Goal: Information Seeking & Learning: Check status

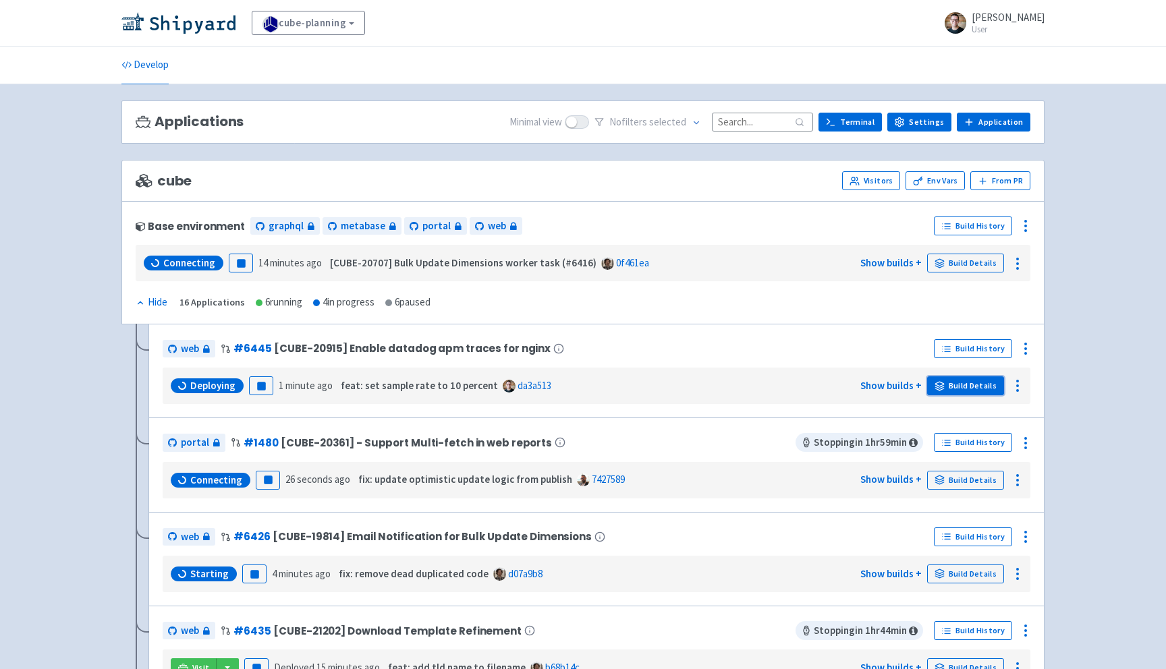
click at [990, 389] on link "Build Details" at bounding box center [965, 385] width 77 height 19
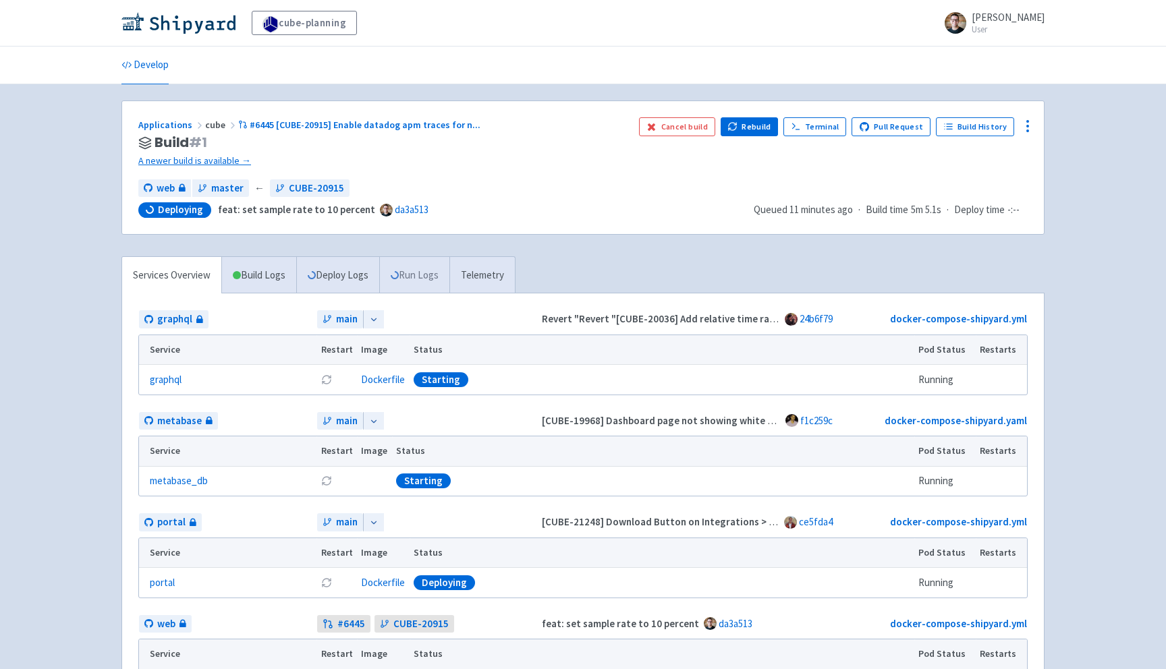
click at [420, 266] on link "Run Logs" at bounding box center [414, 275] width 70 height 37
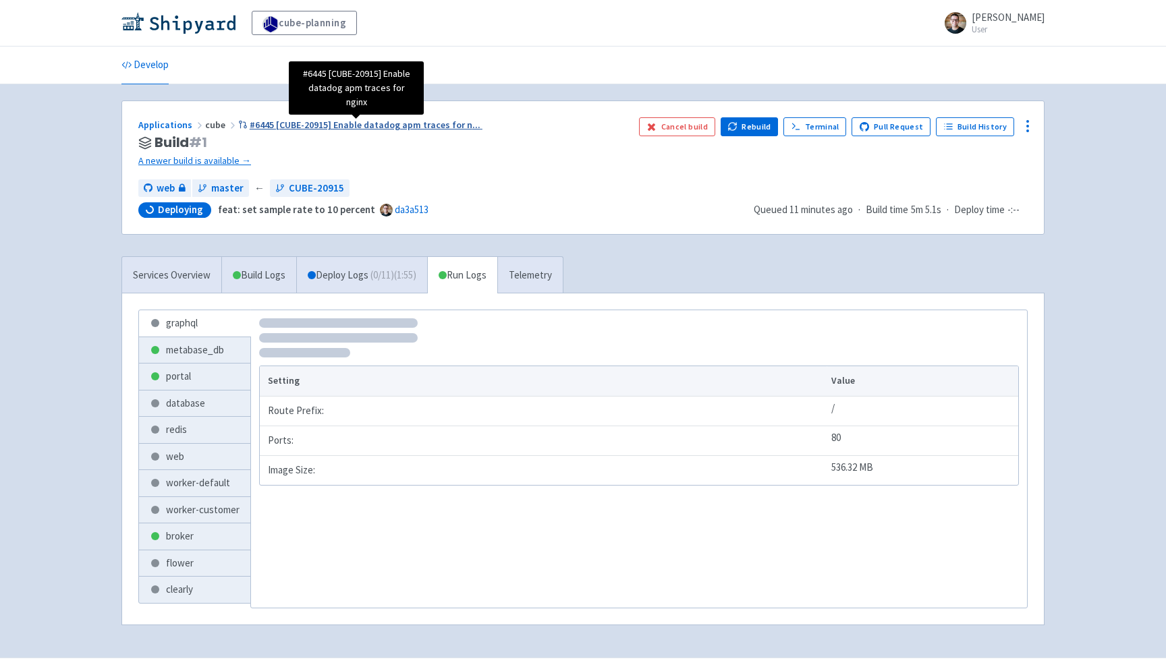
click at [428, 126] on span "#6445 [CUBE-20915] Enable datadog apm traces for n ..." at bounding box center [365, 125] width 231 height 12
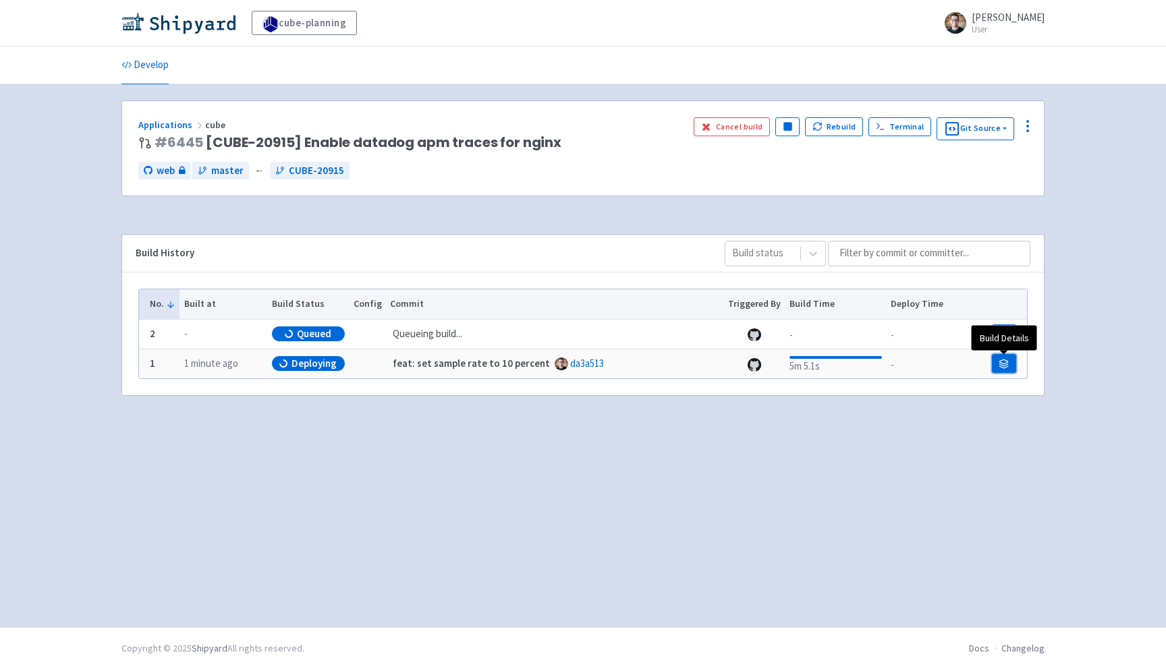
click at [998, 362] on icon at bounding box center [1003, 364] width 10 height 10
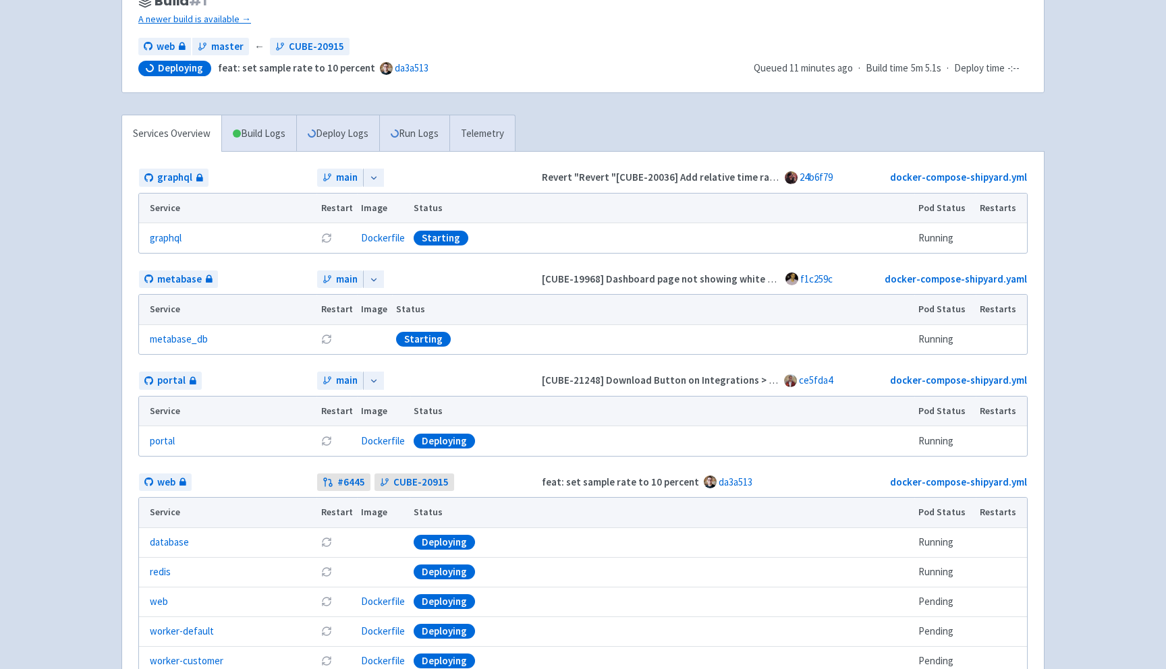
scroll to position [152, 0]
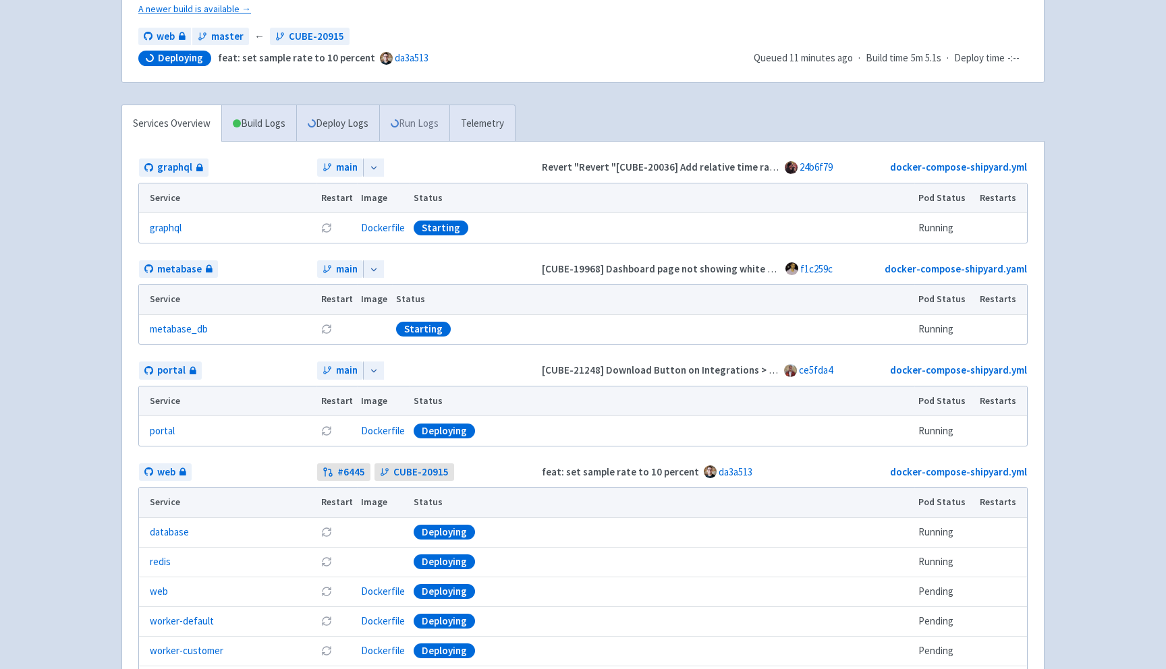
click at [422, 117] on link "Run Logs" at bounding box center [414, 123] width 70 height 37
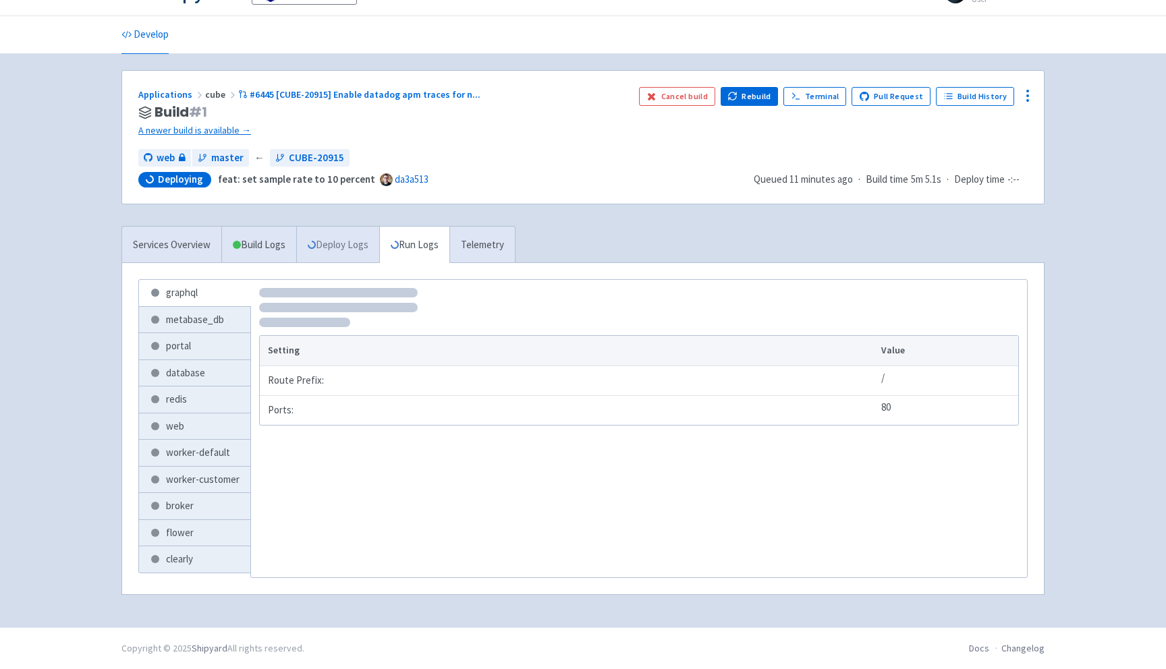
click at [339, 235] on link "Deploy Logs" at bounding box center [337, 245] width 83 height 37
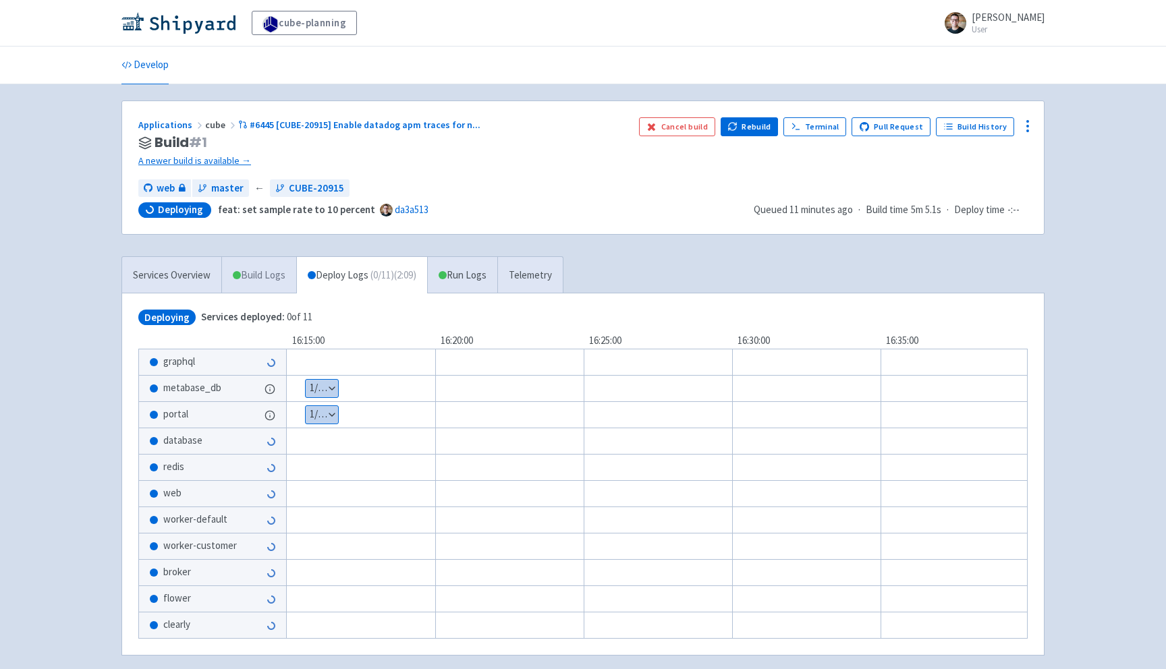
click at [271, 270] on link "Build Logs" at bounding box center [259, 275] width 74 height 37
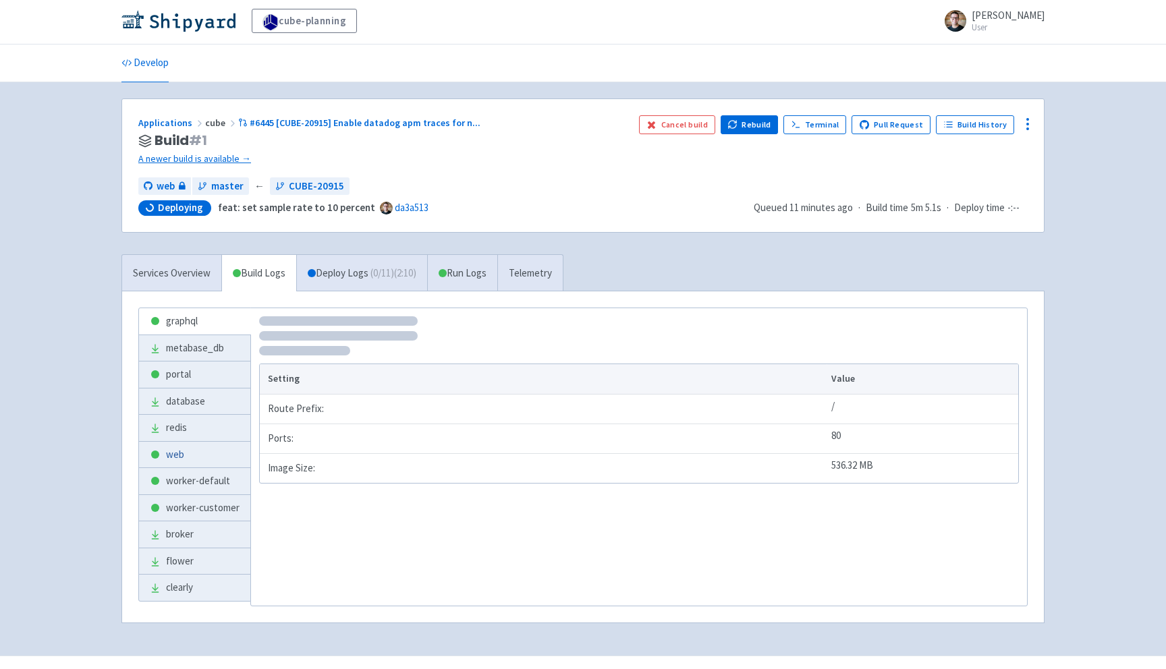
click at [207, 447] on link "web" at bounding box center [194, 455] width 111 height 26
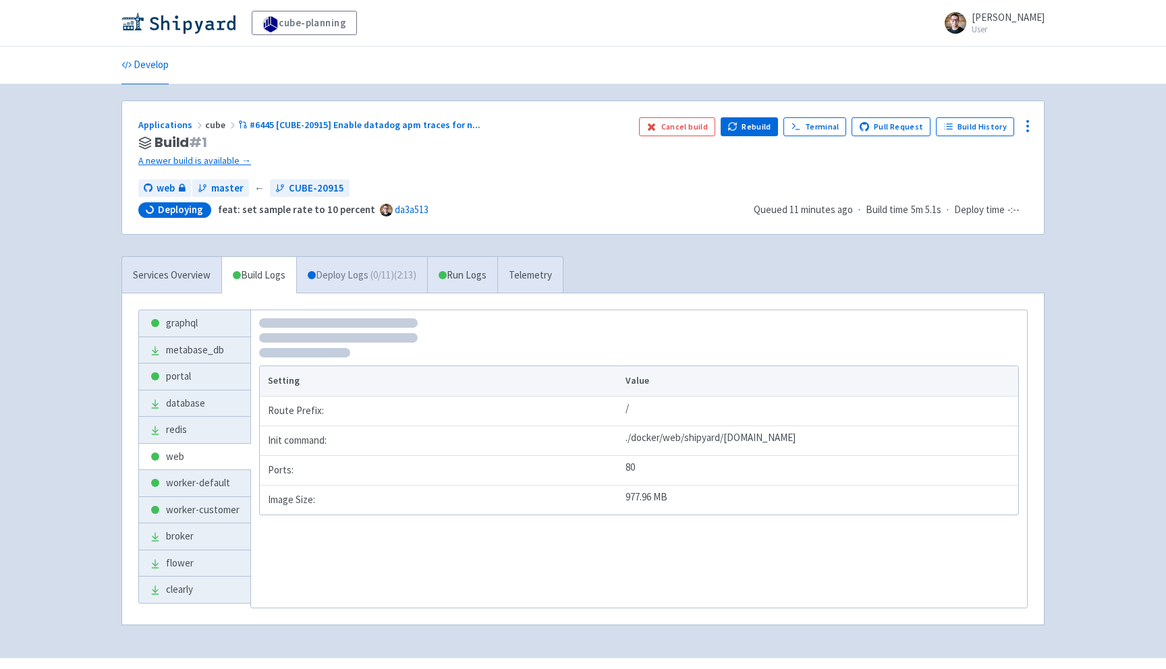
click at [390, 260] on link "Deploy Logs ( 0 / 11 ) (2:13)" at bounding box center [361, 275] width 131 height 37
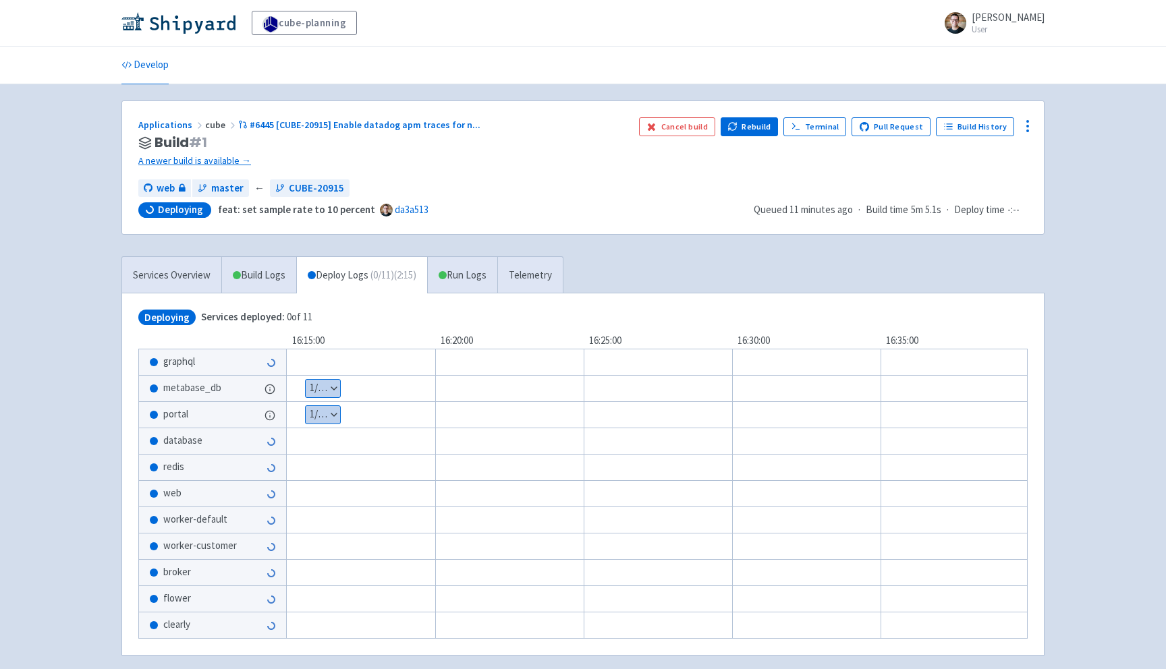
click at [319, 411] on button "Show details" at bounding box center [323, 415] width 34 height 18
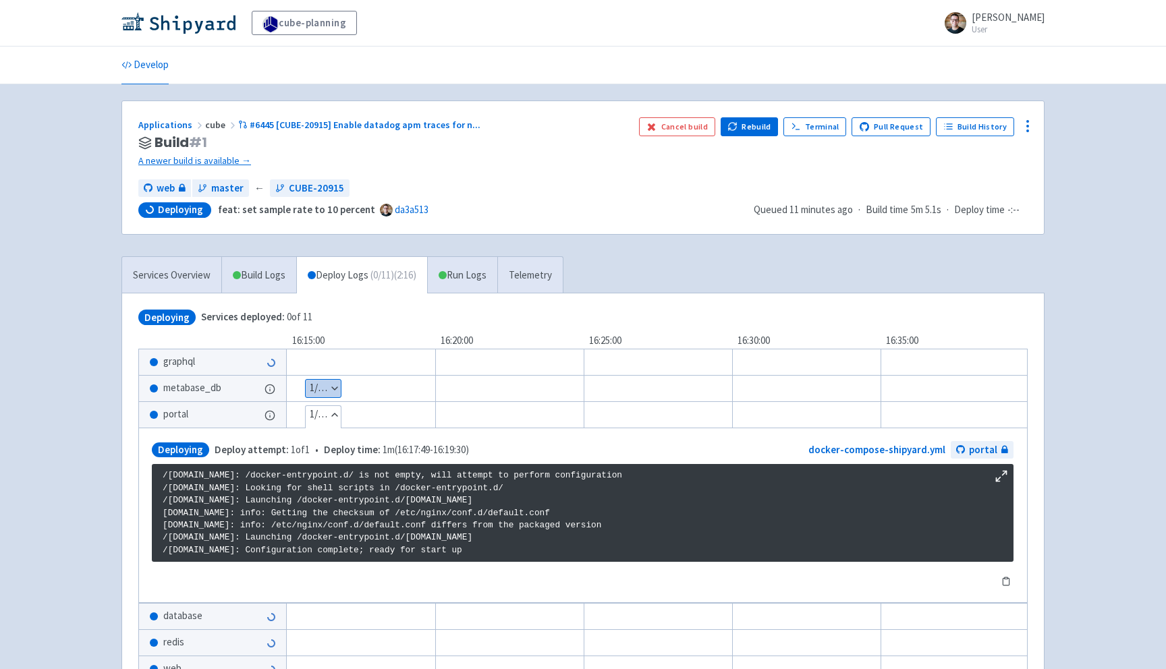
click at [319, 411] on button "Hide details" at bounding box center [323, 415] width 35 height 18
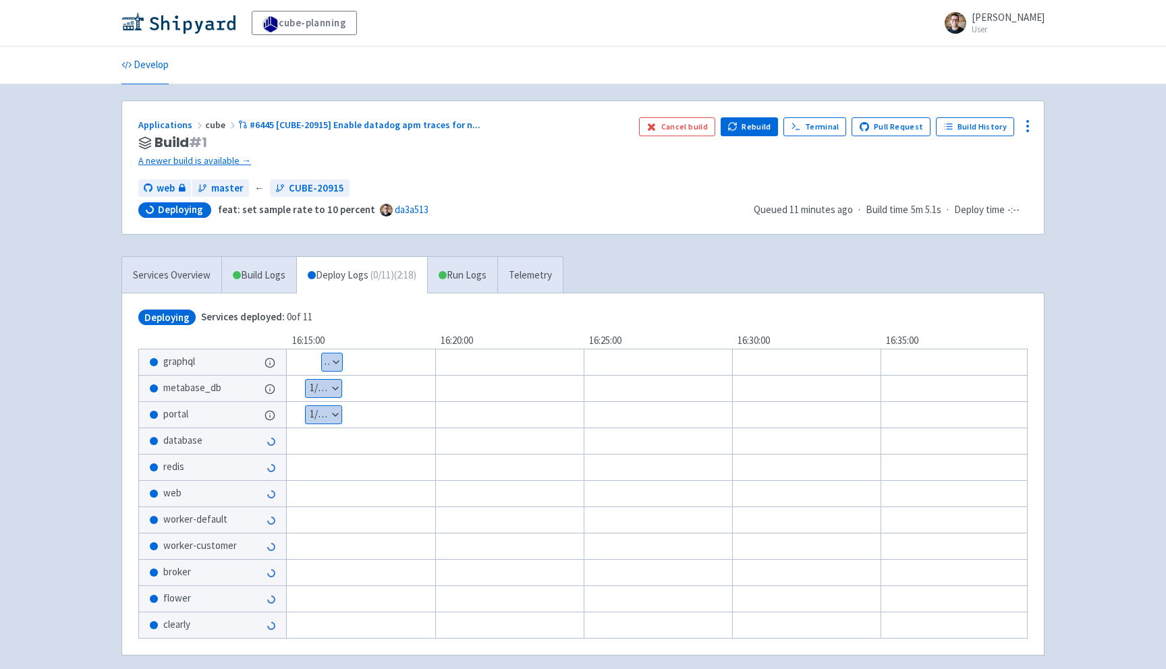
click at [376, 136] on h3 "Build # 1" at bounding box center [383, 143] width 490 height 16
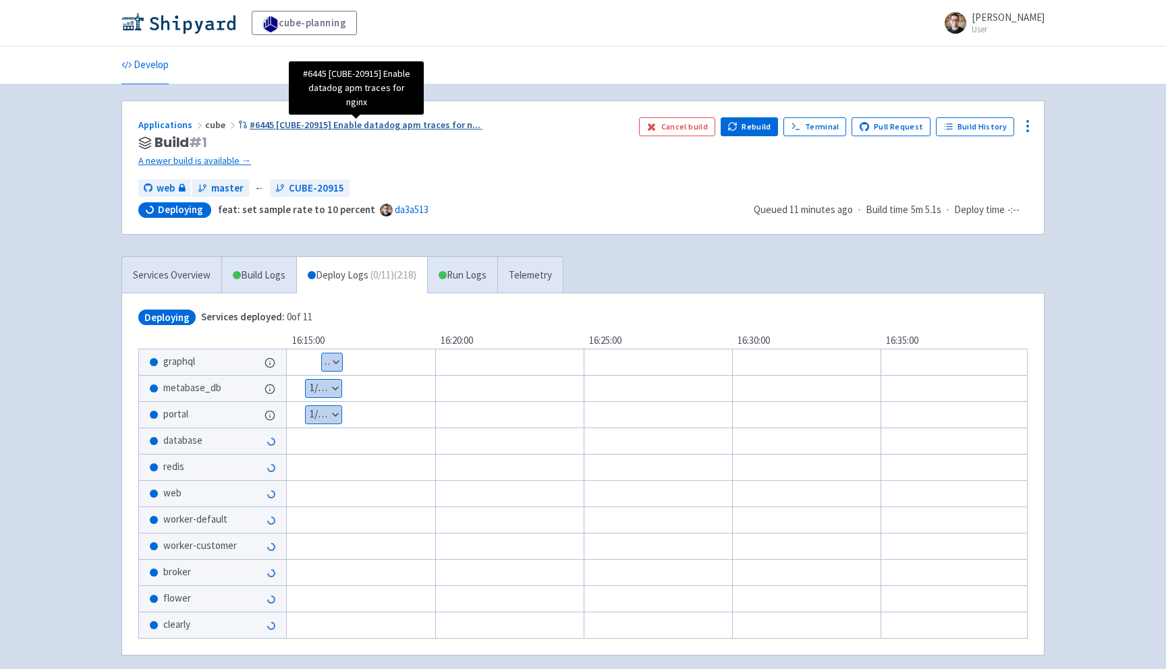
click at [389, 127] on span "#6445 [CUBE-20915] Enable datadog apm traces for n ..." at bounding box center [365, 125] width 231 height 12
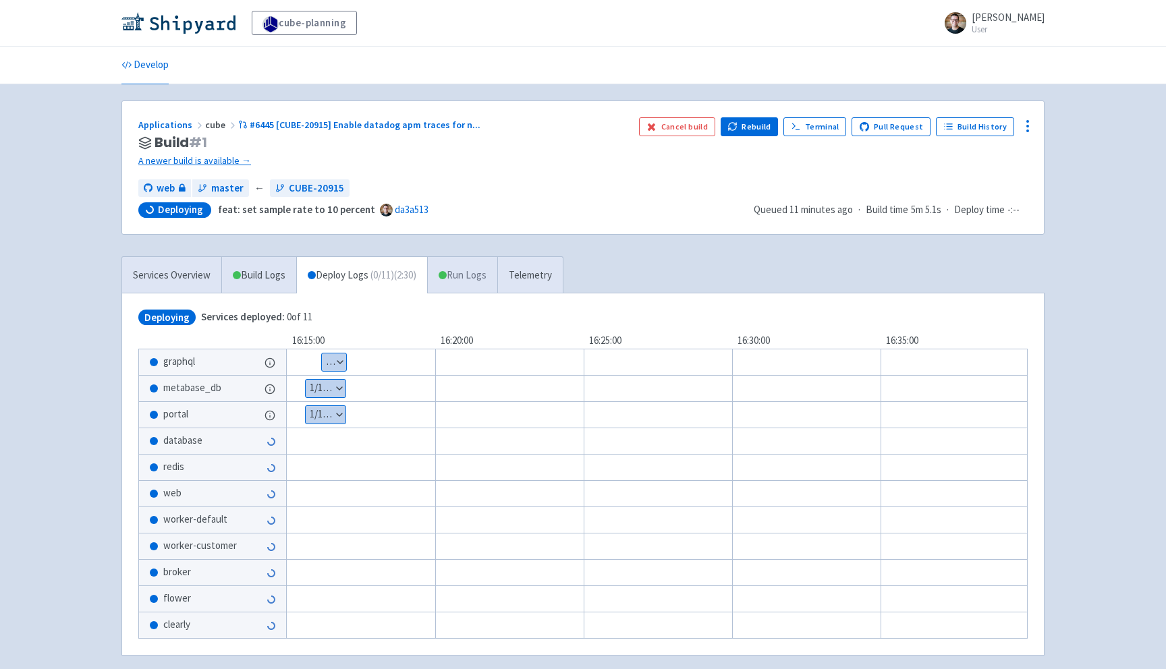
click at [472, 283] on link "Run Logs" at bounding box center [462, 275] width 70 height 37
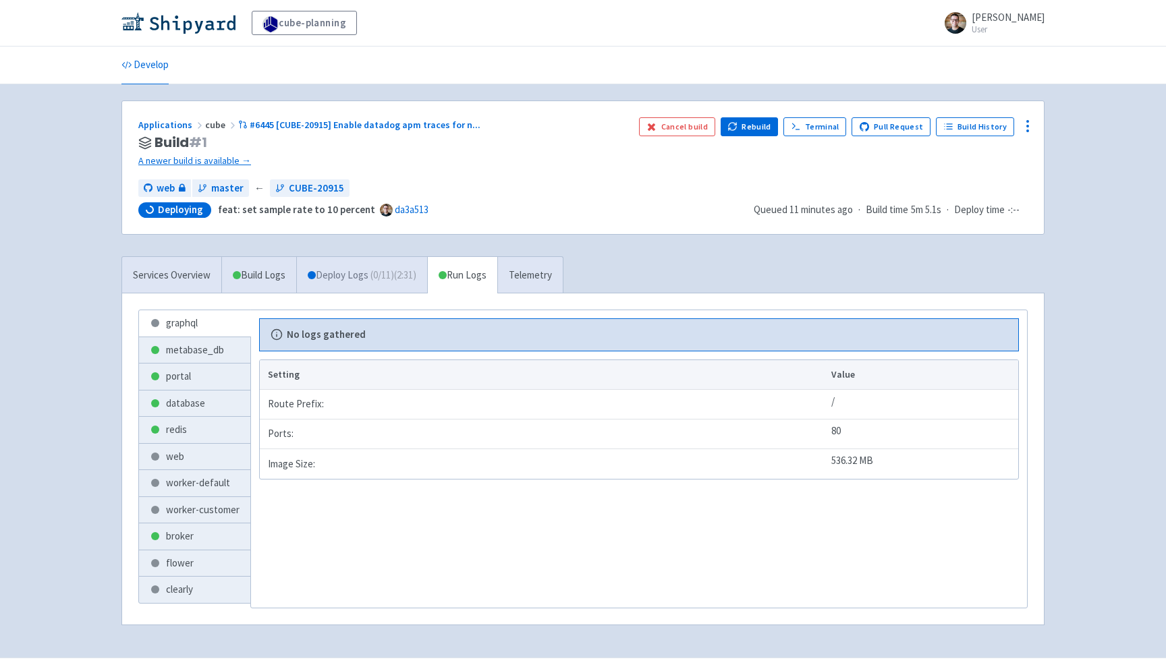
click at [341, 291] on link "Deploy Logs ( 0 / 11 ) (2:31)" at bounding box center [361, 275] width 131 height 37
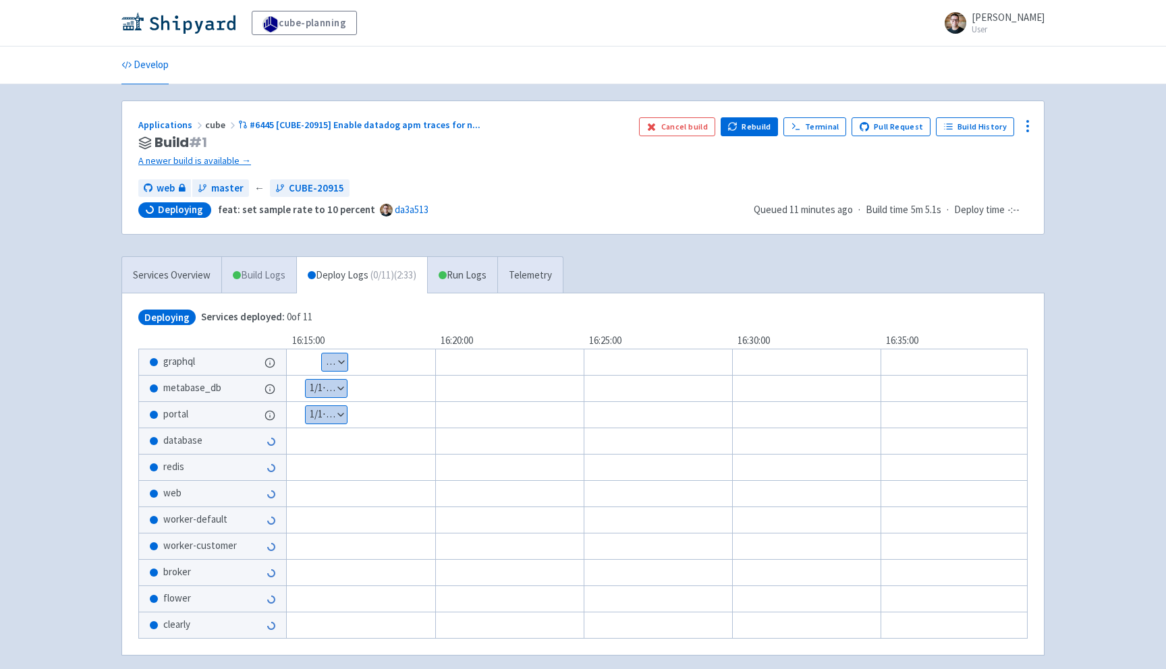
click at [255, 257] on link "Build Logs" at bounding box center [259, 275] width 74 height 37
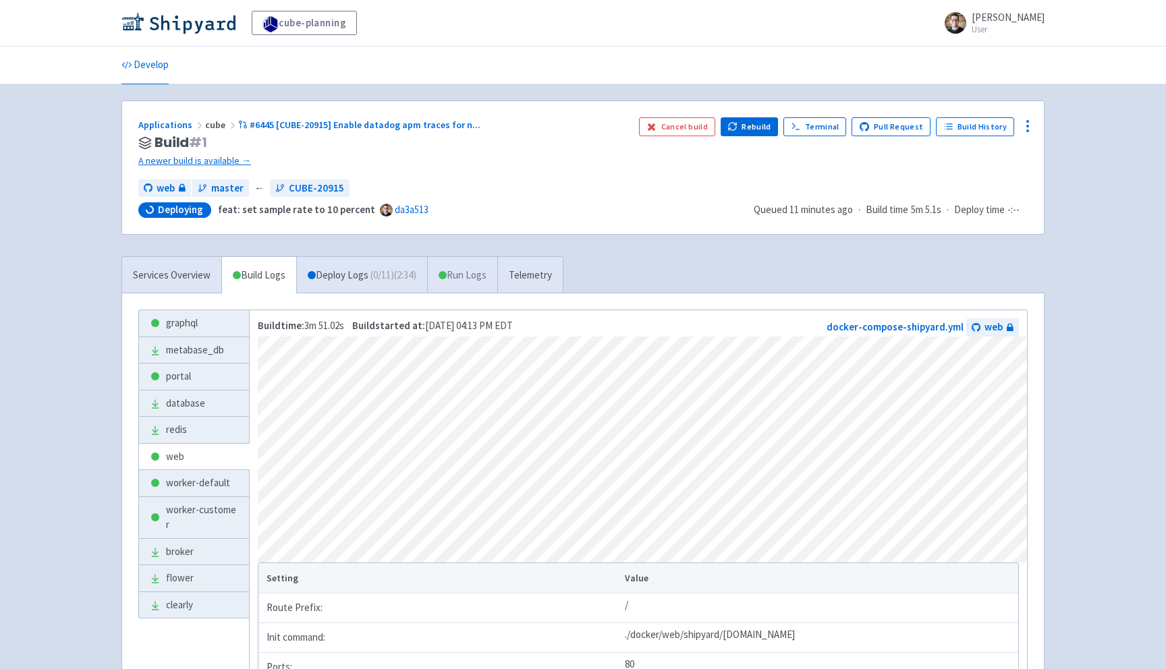
click at [494, 271] on link "Run Logs" at bounding box center [462, 275] width 70 height 37
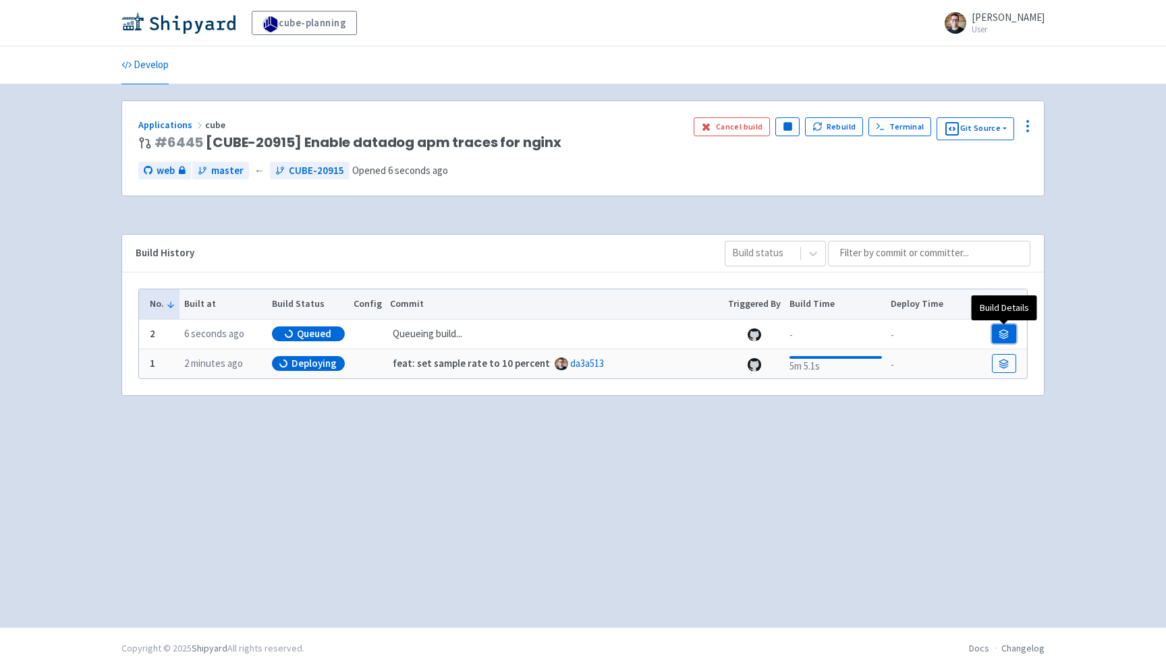
click at [1000, 332] on icon at bounding box center [1004, 332] width 9 height 4
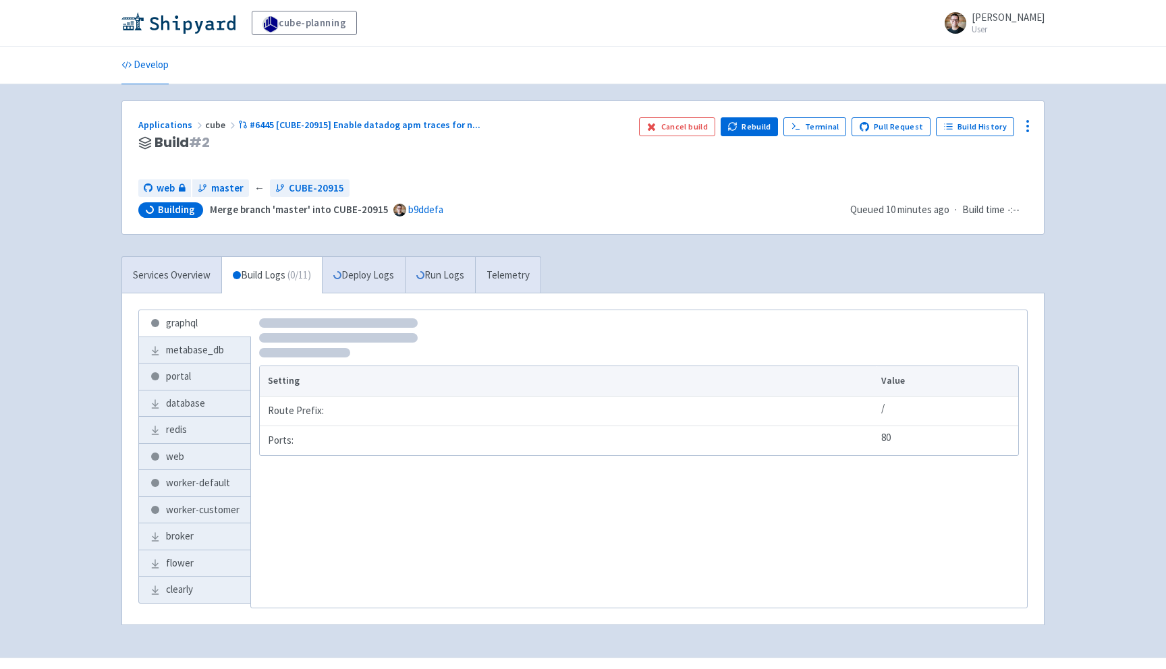
click at [165, 117] on div "Applications cube #6445 [CUBE-20915] Enable datadog apm traces for n ..." at bounding box center [383, 125] width 490 height 16
click at [161, 125] on link "Applications" at bounding box center [171, 125] width 67 height 12
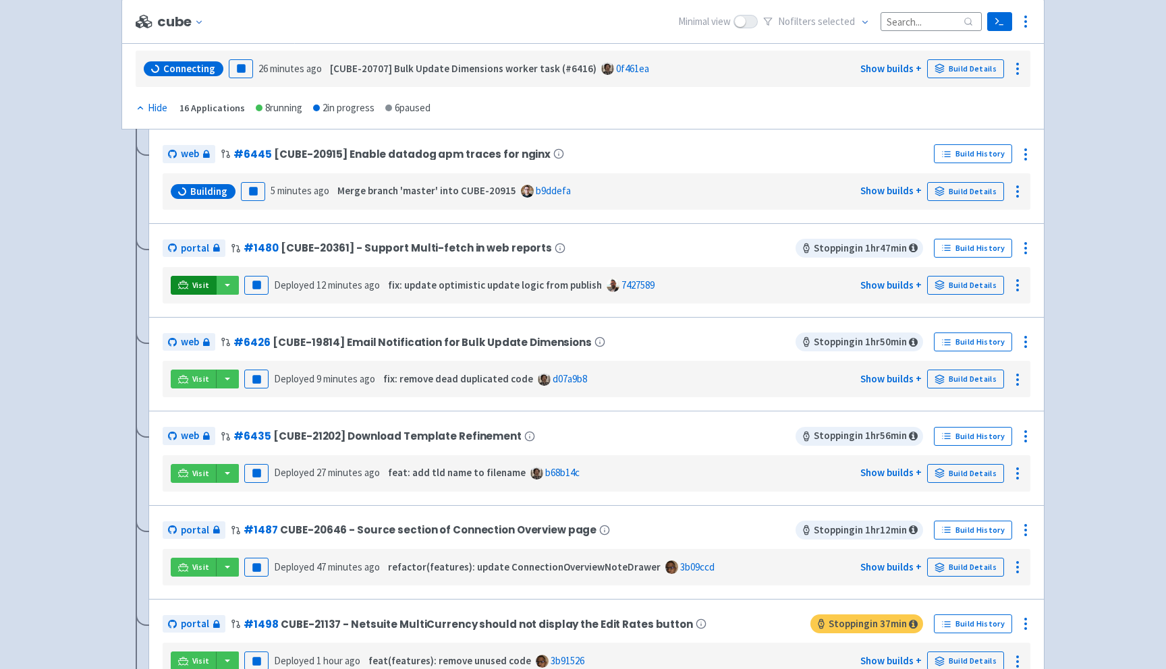
scroll to position [198, 0]
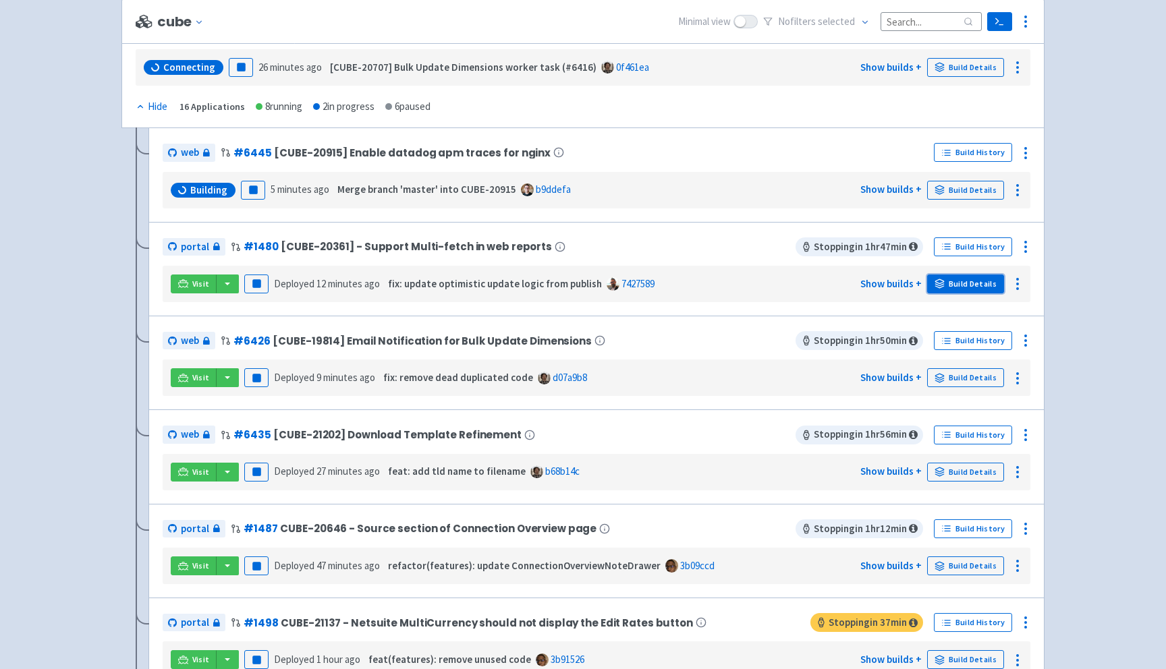
click at [984, 284] on link "Build Details" at bounding box center [965, 284] width 77 height 19
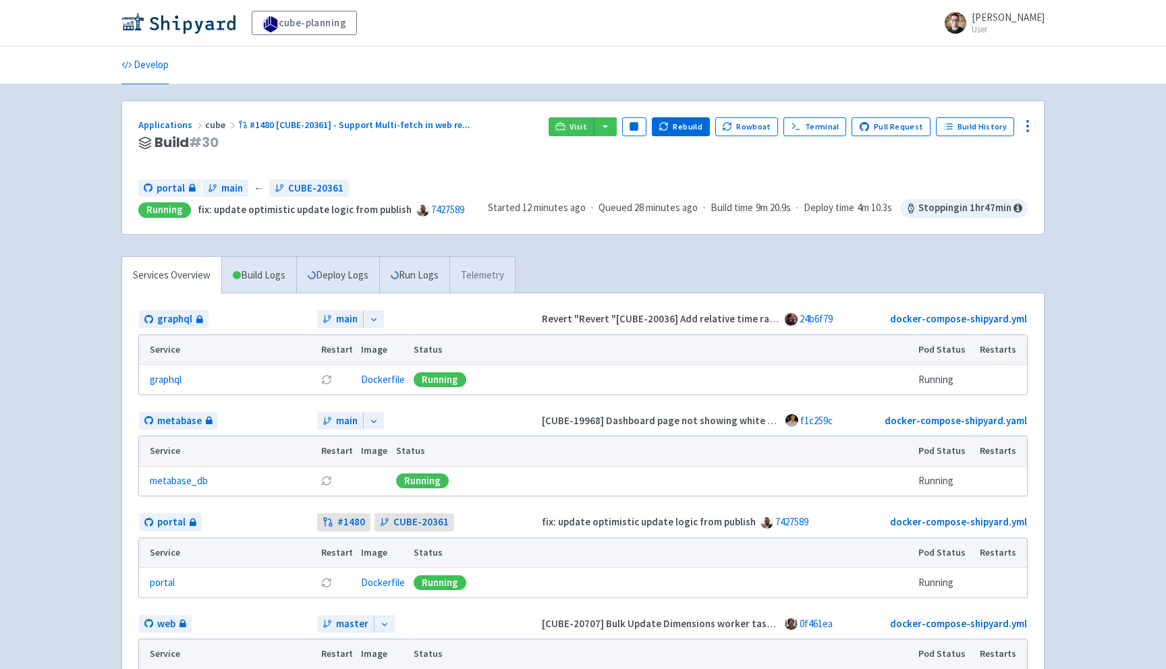
click at [488, 286] on link "Telemetry" at bounding box center [481, 275] width 65 height 37
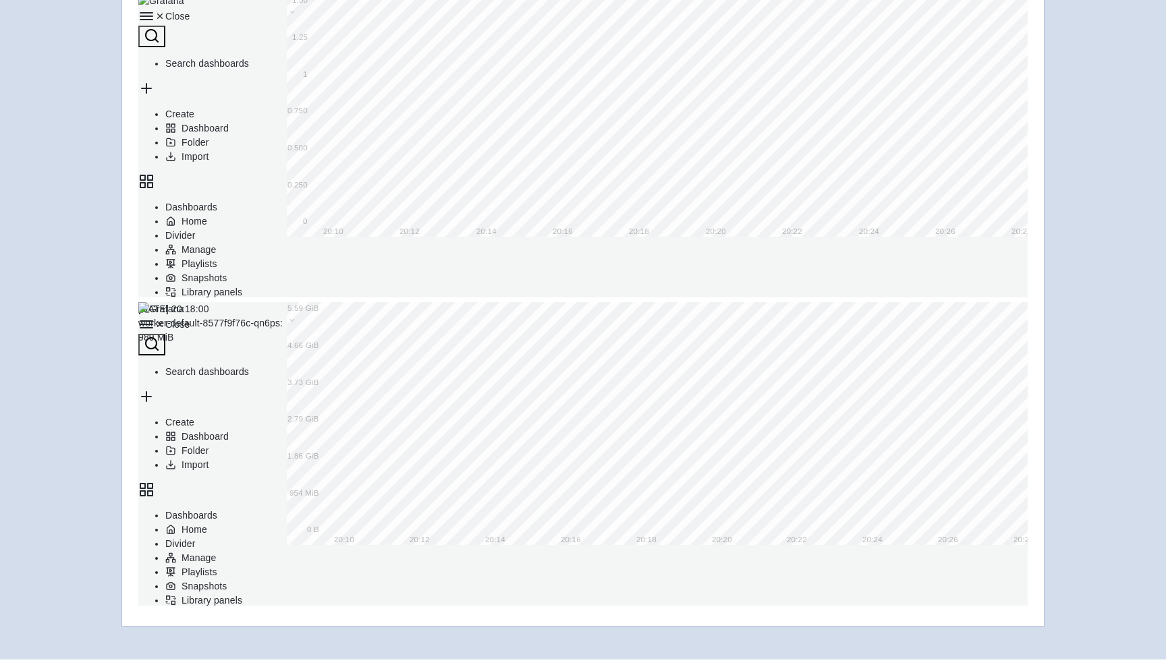
scroll to position [316, 0]
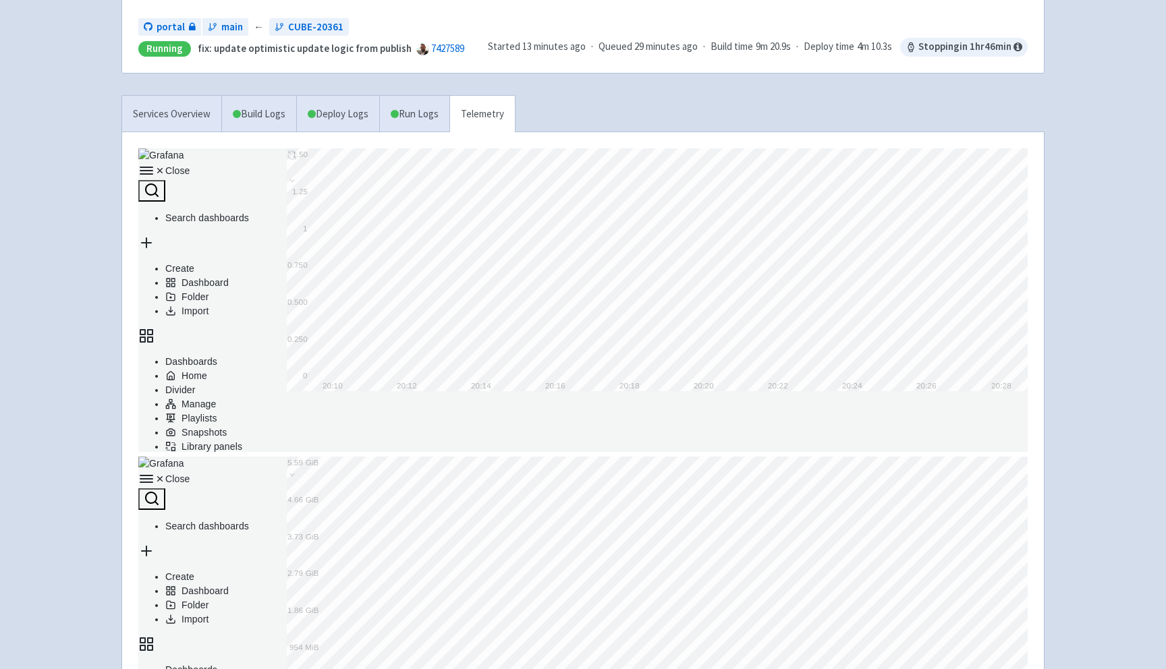
scroll to position [0, 0]
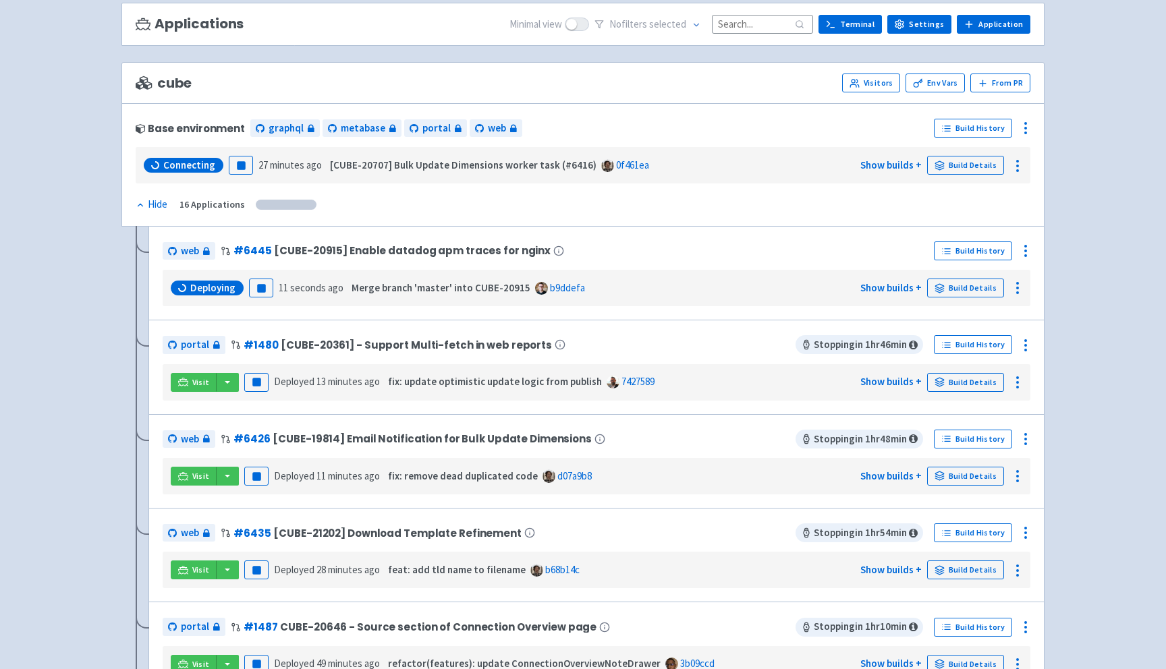
scroll to position [94, 0]
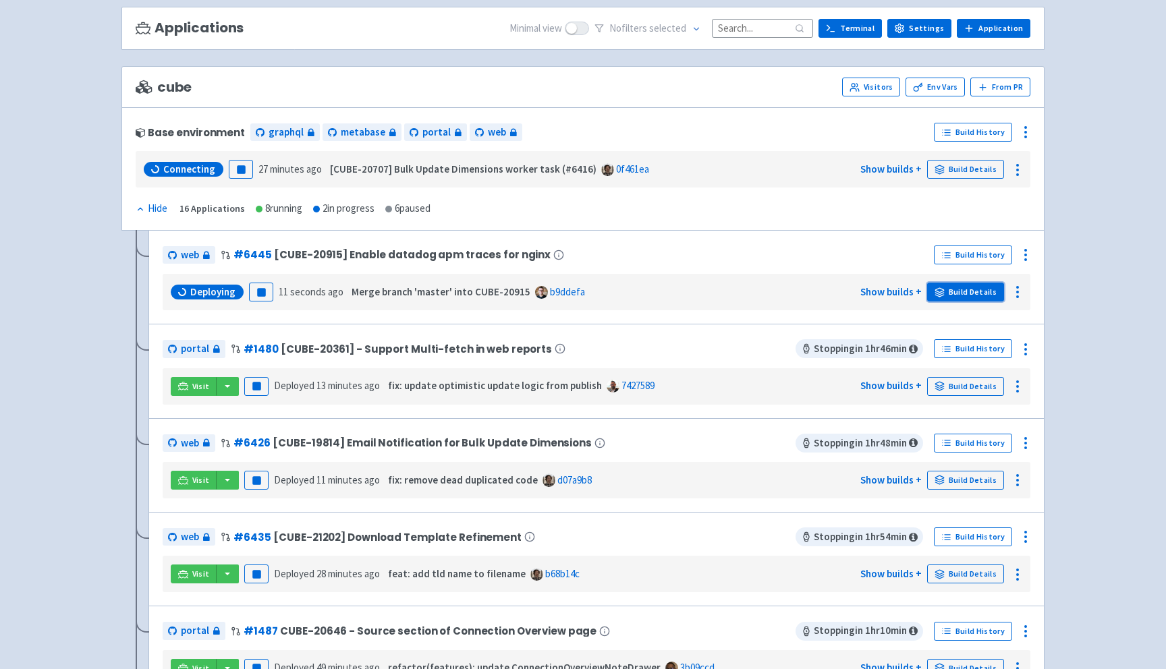
click at [979, 293] on link "Build Details" at bounding box center [965, 292] width 77 height 19
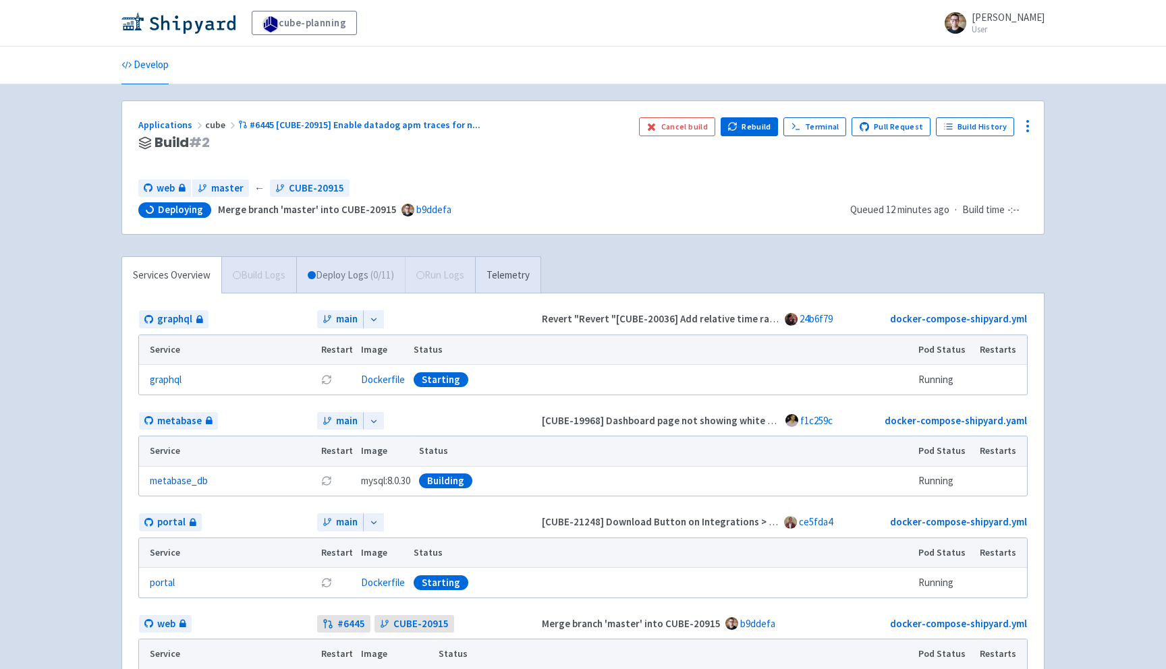
click at [340, 275] on link "Deploy Logs ( 0 / 11 )" at bounding box center [350, 275] width 109 height 37
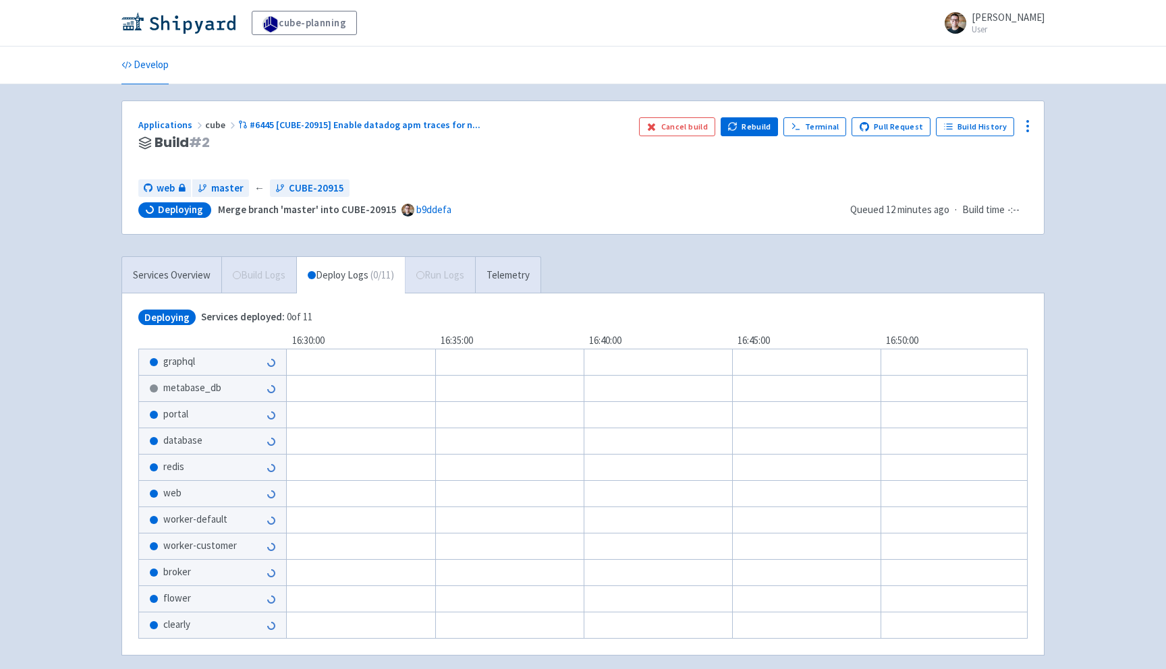
click at [445, 275] on div "Services Overview Build Logs Deploy Logs ( 0 / 11 ) Run Logs Telemetry" at bounding box center [331, 274] width 420 height 37
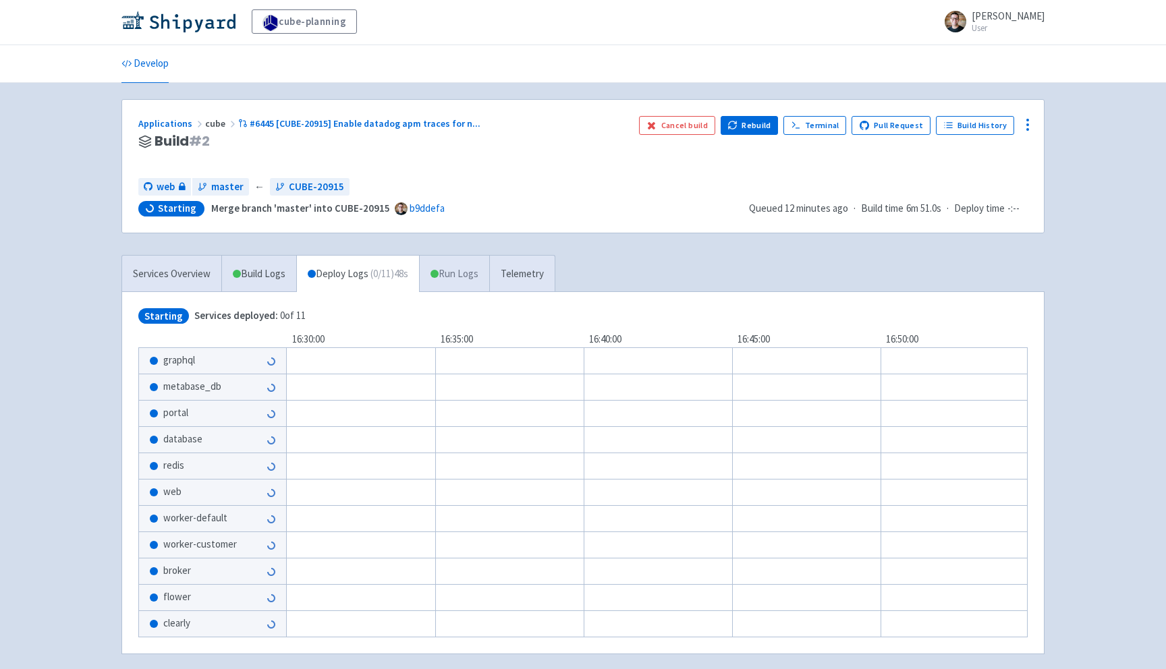
click at [465, 281] on link "Run Logs" at bounding box center [454, 274] width 70 height 37
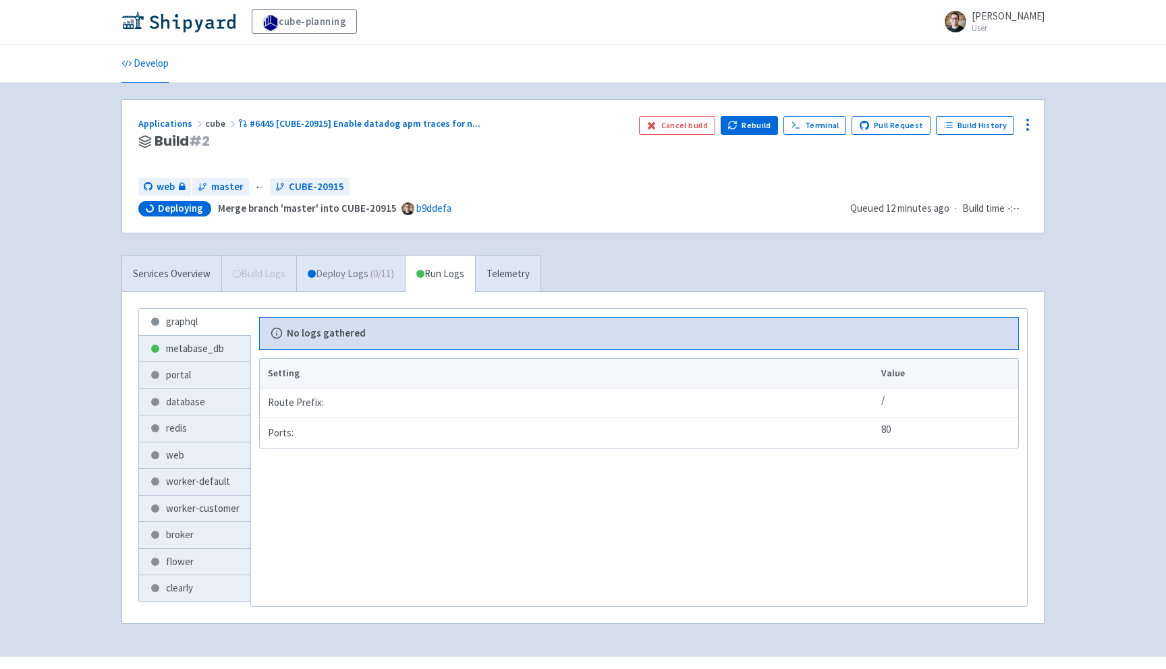
click at [356, 262] on link "Deploy Logs ( 0 / 11 )" at bounding box center [350, 274] width 109 height 37
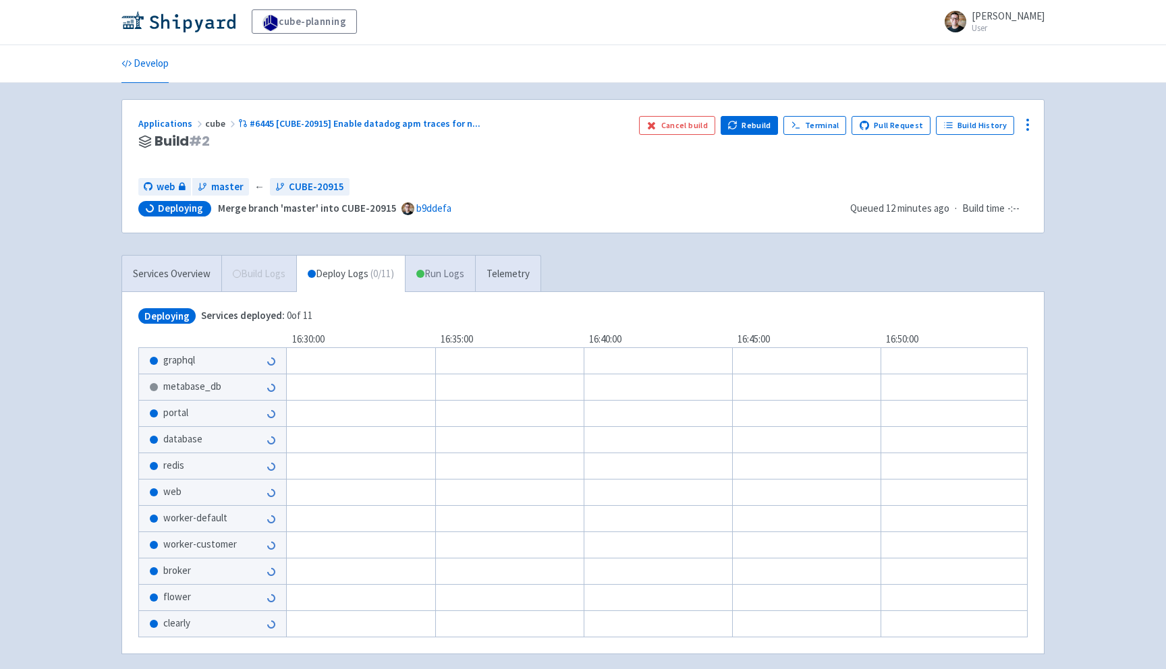
click at [454, 272] on link "Run Logs" at bounding box center [440, 274] width 70 height 37
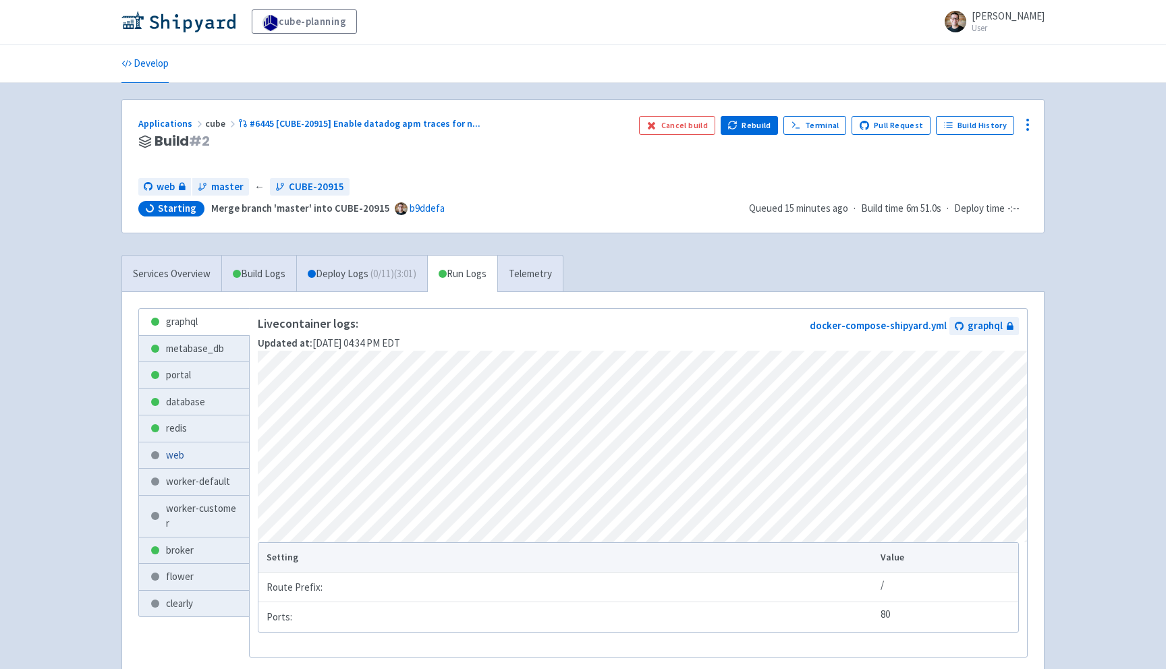
click at [190, 463] on link "web" at bounding box center [194, 456] width 110 height 26
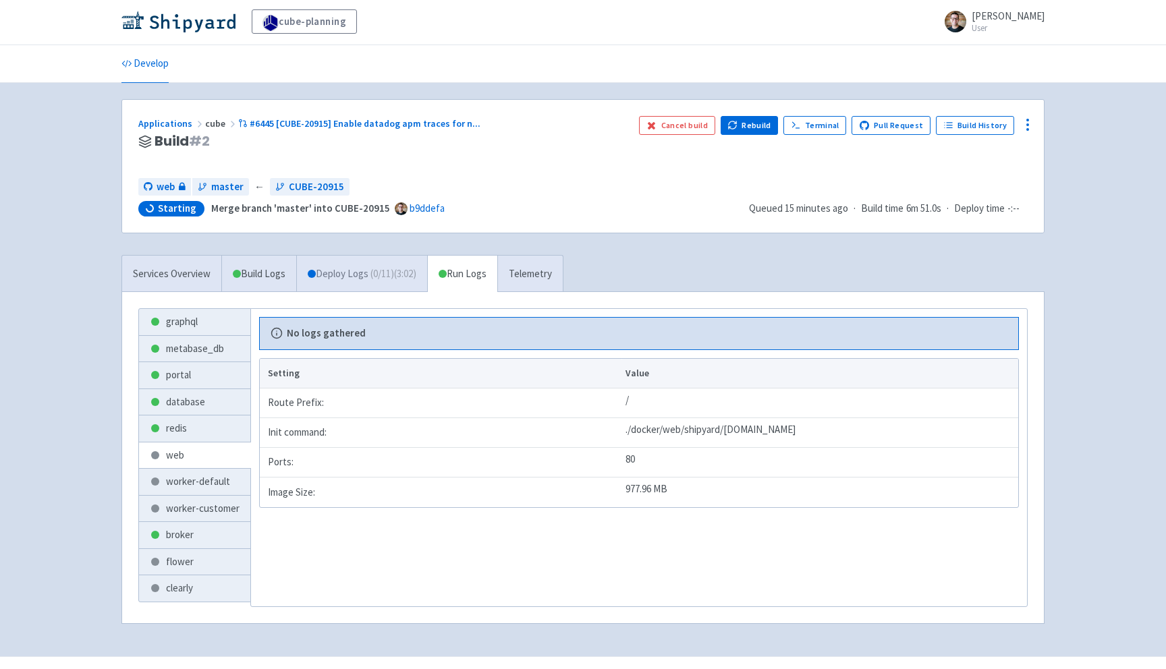
click at [403, 285] on link "Deploy Logs ( 0 / 11 ) (3:02)" at bounding box center [361, 274] width 131 height 37
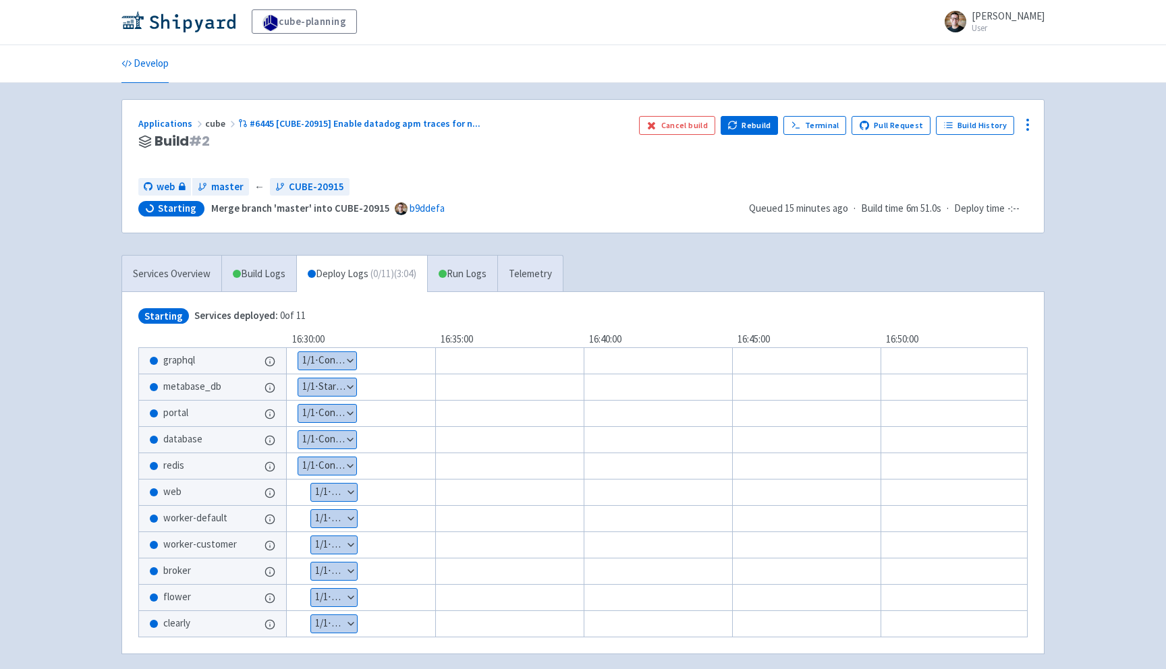
click at [331, 488] on button "Show details" at bounding box center [334, 493] width 46 height 18
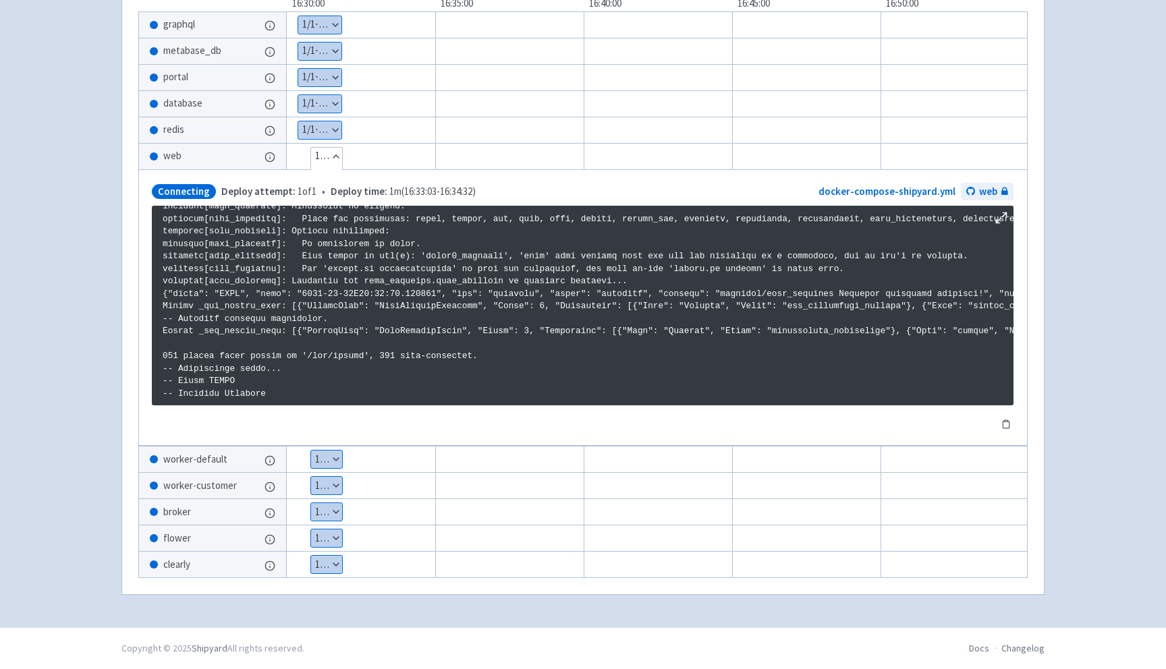
scroll to position [342, 0]
click at [332, 153] on button "Hide details" at bounding box center [326, 157] width 31 height 18
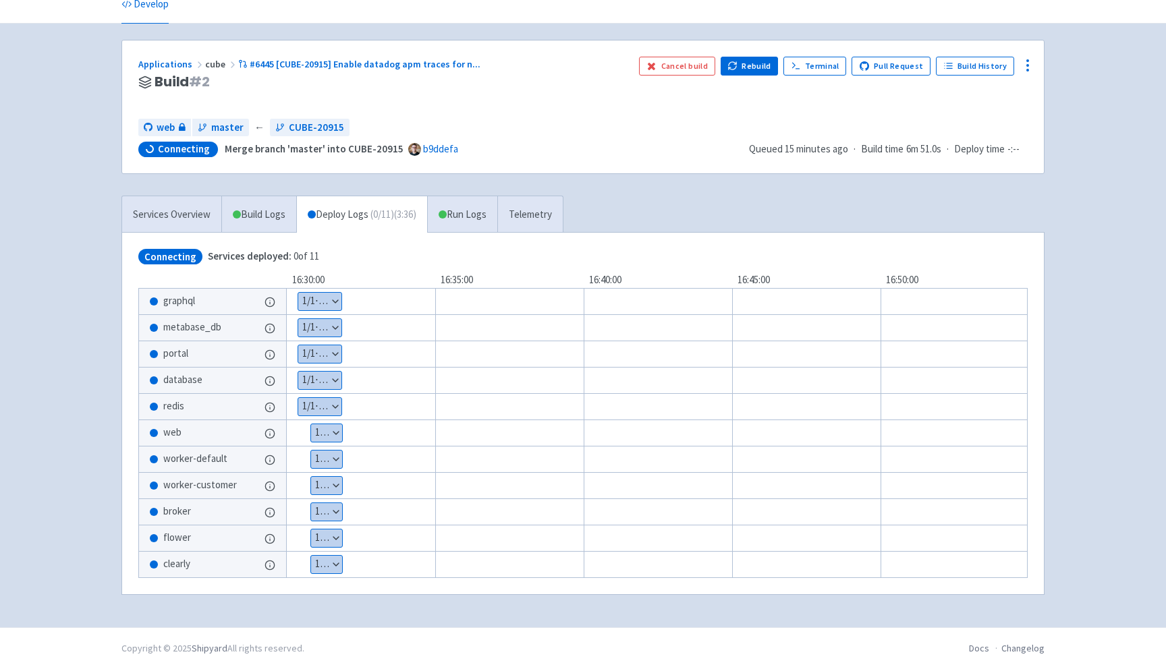
click at [321, 535] on button "Show details" at bounding box center [326, 539] width 31 height 18
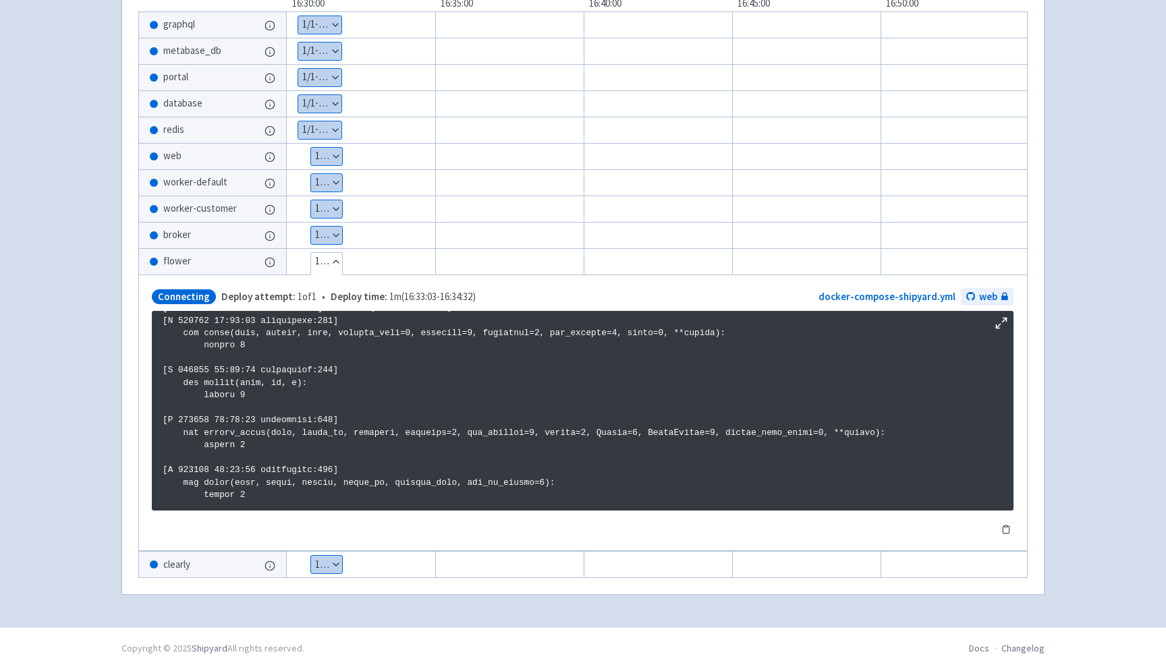
scroll to position [36, 0]
click at [318, 255] on button "Hide details" at bounding box center [326, 262] width 31 height 18
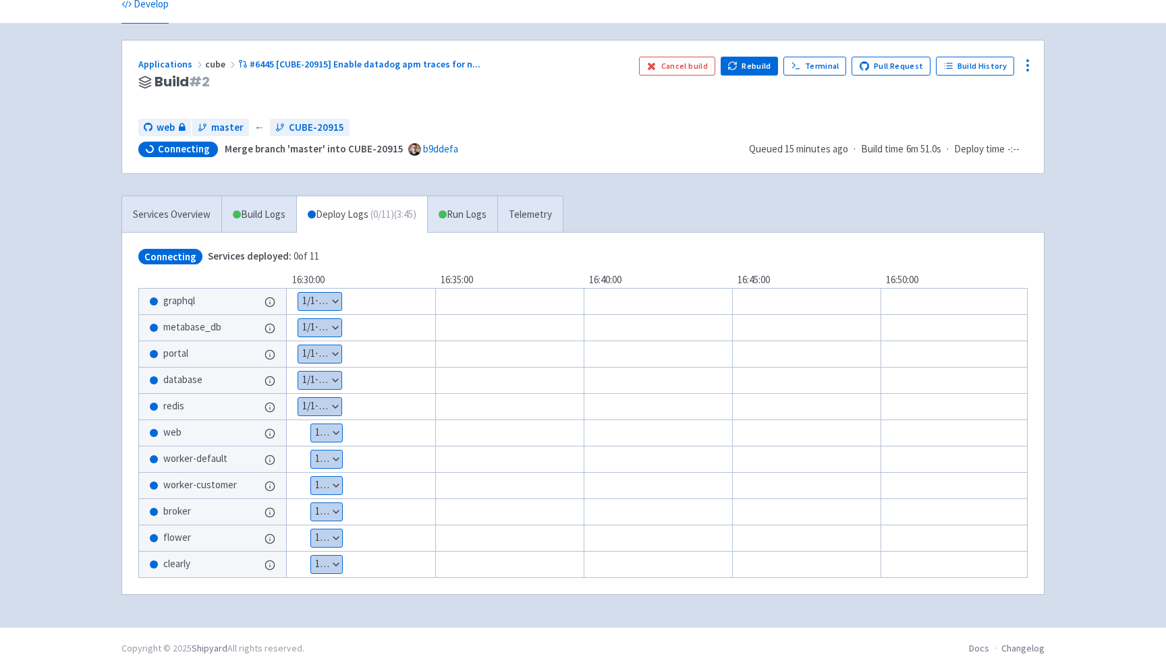
click at [326, 486] on button "Show details" at bounding box center [326, 486] width 31 height 18
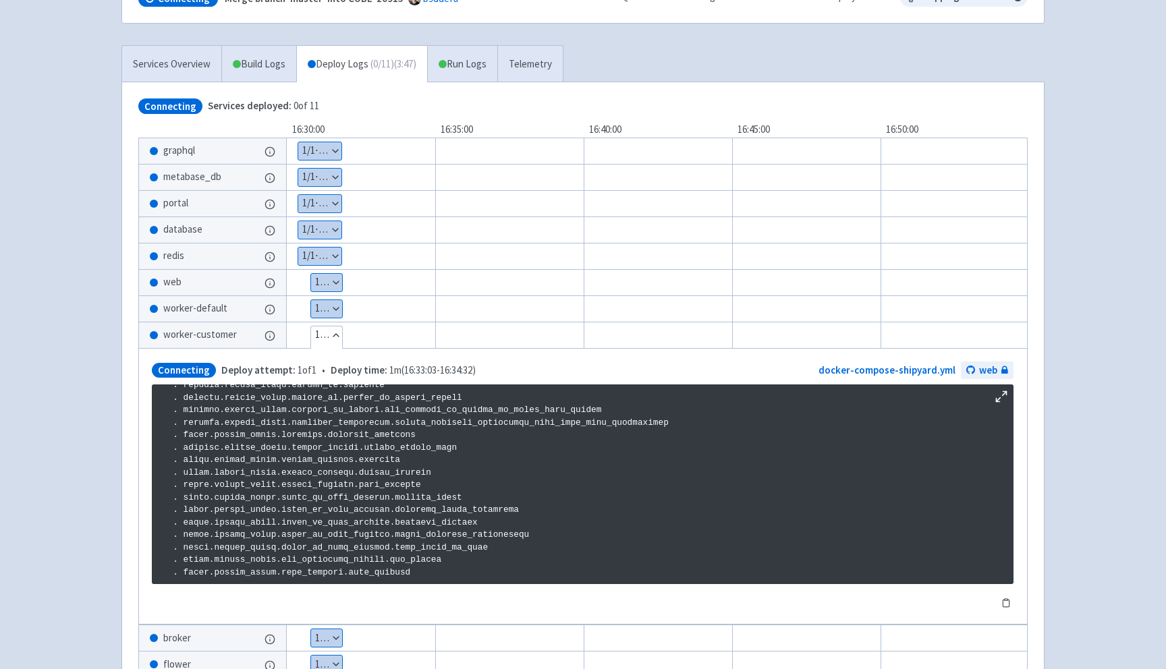
scroll to position [217, 0]
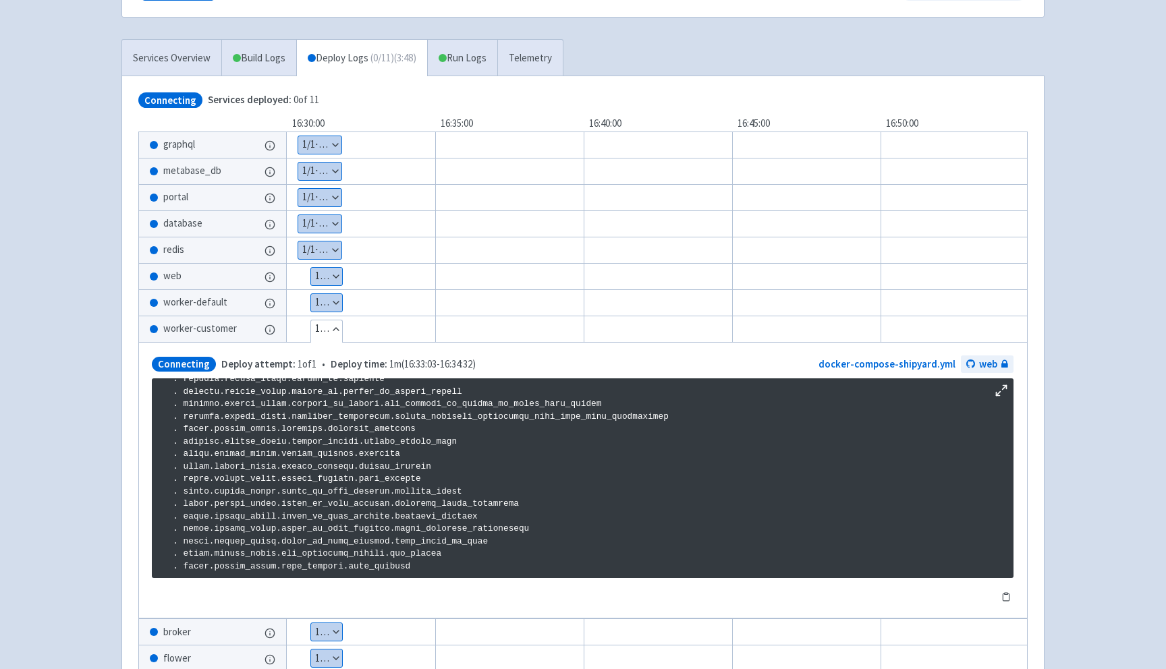
click at [325, 331] on button "Hide details" at bounding box center [326, 329] width 31 height 18
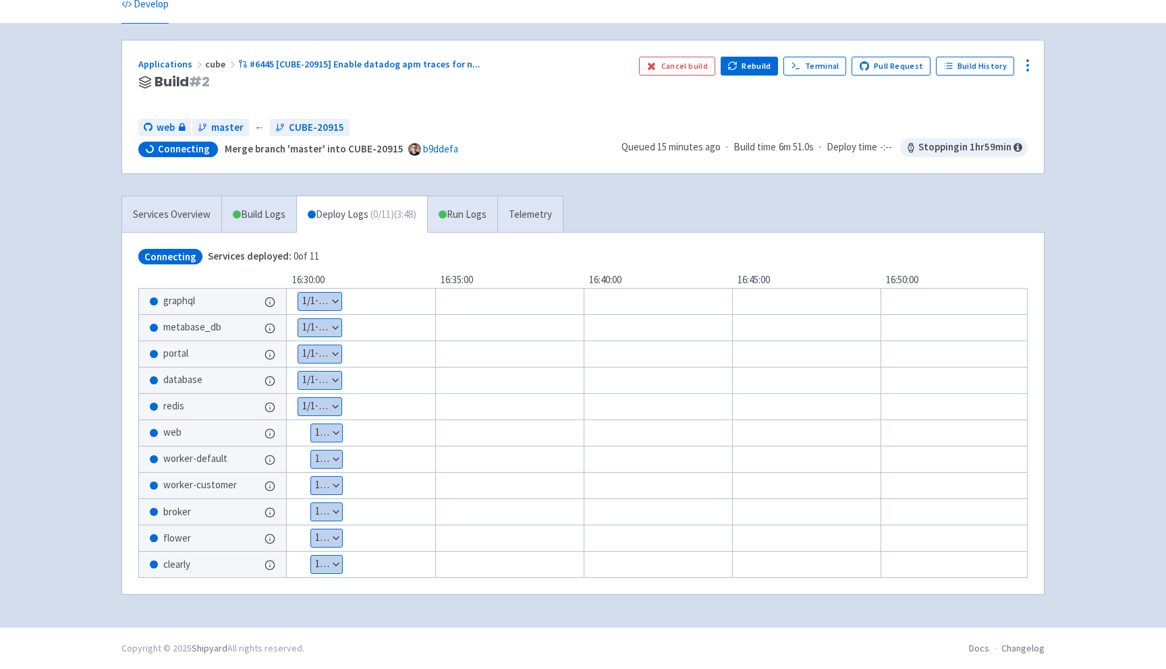
scroll to position [65, 0]
click at [324, 461] on button "Show details" at bounding box center [326, 460] width 31 height 18
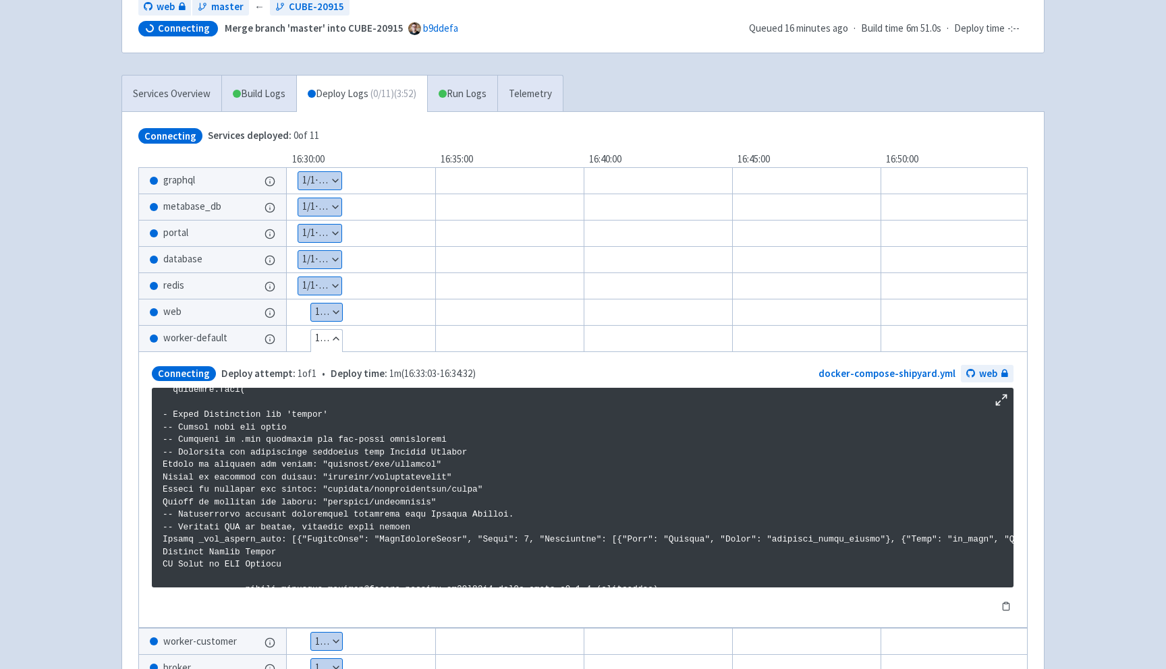
scroll to position [675, 0]
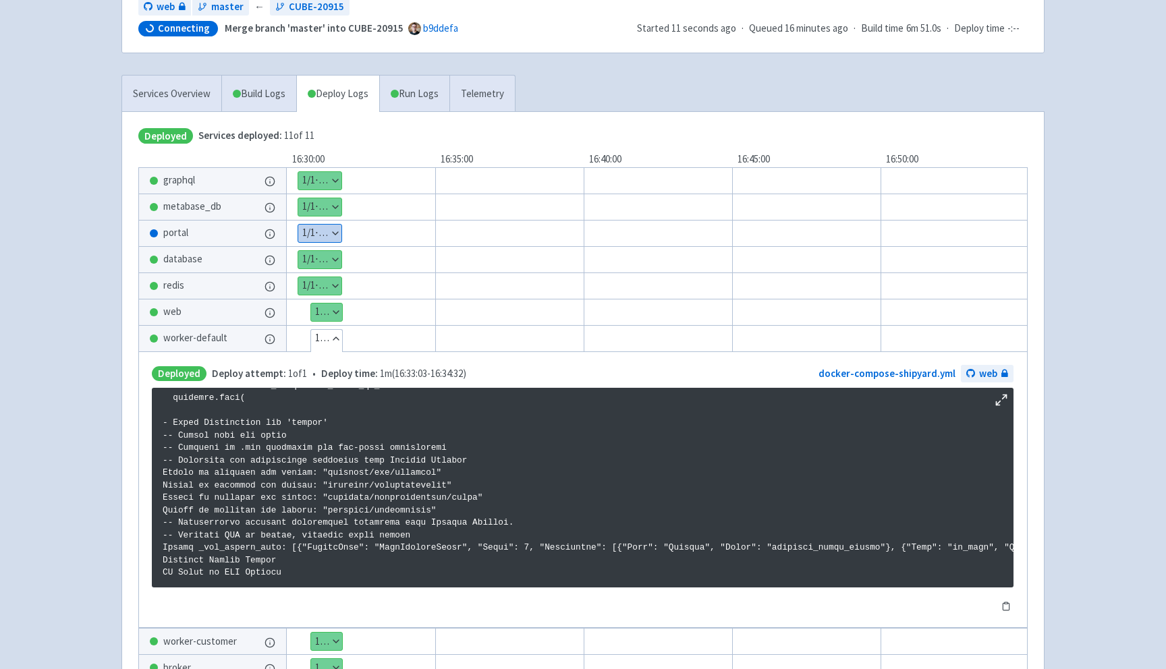
click at [332, 340] on button "Hide details" at bounding box center [326, 339] width 31 height 18
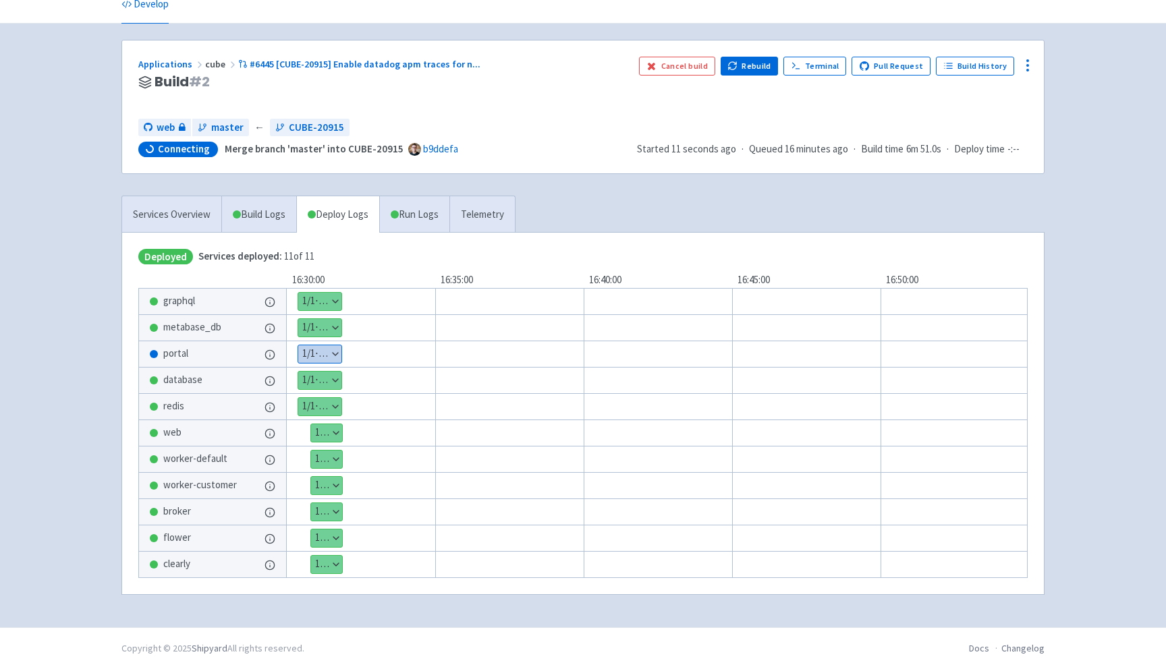
click at [325, 354] on button "Show details" at bounding box center [319, 354] width 43 height 18
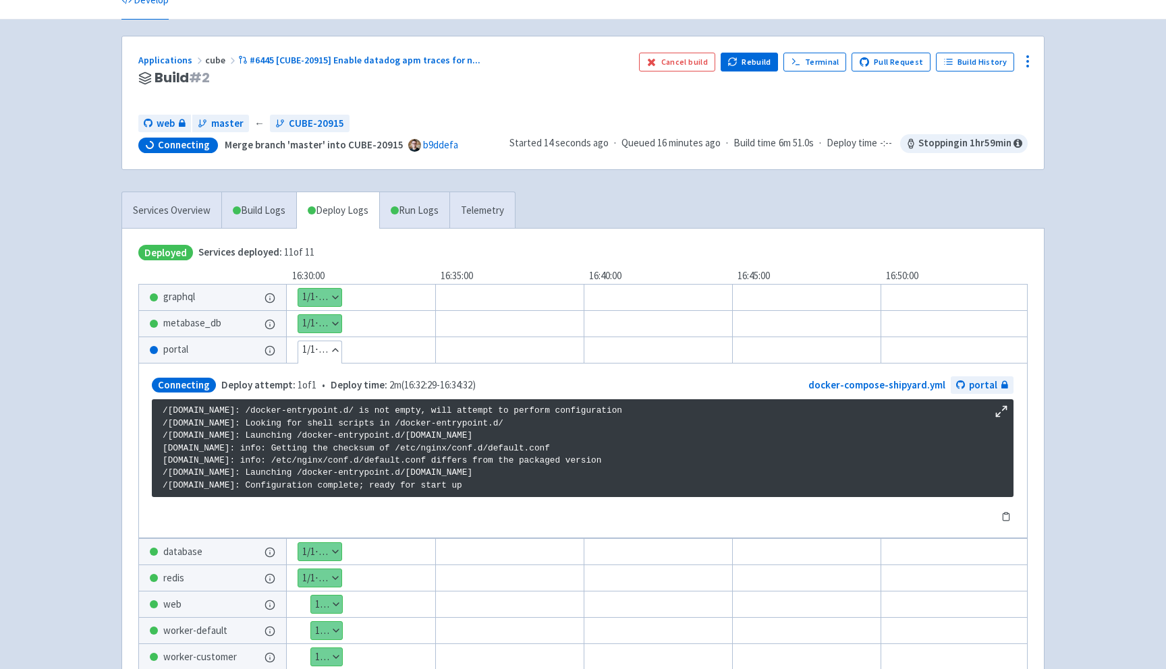
click at [333, 349] on button "Hide details" at bounding box center [319, 350] width 43 height 18
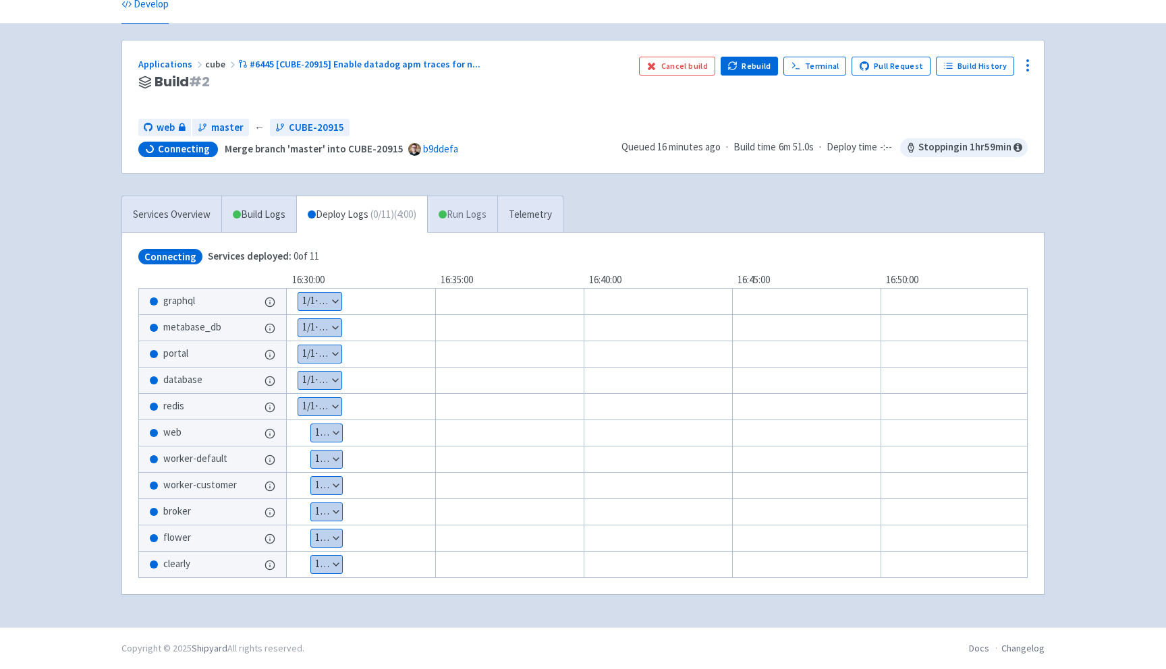
click at [468, 219] on link "Run Logs" at bounding box center [462, 214] width 70 height 37
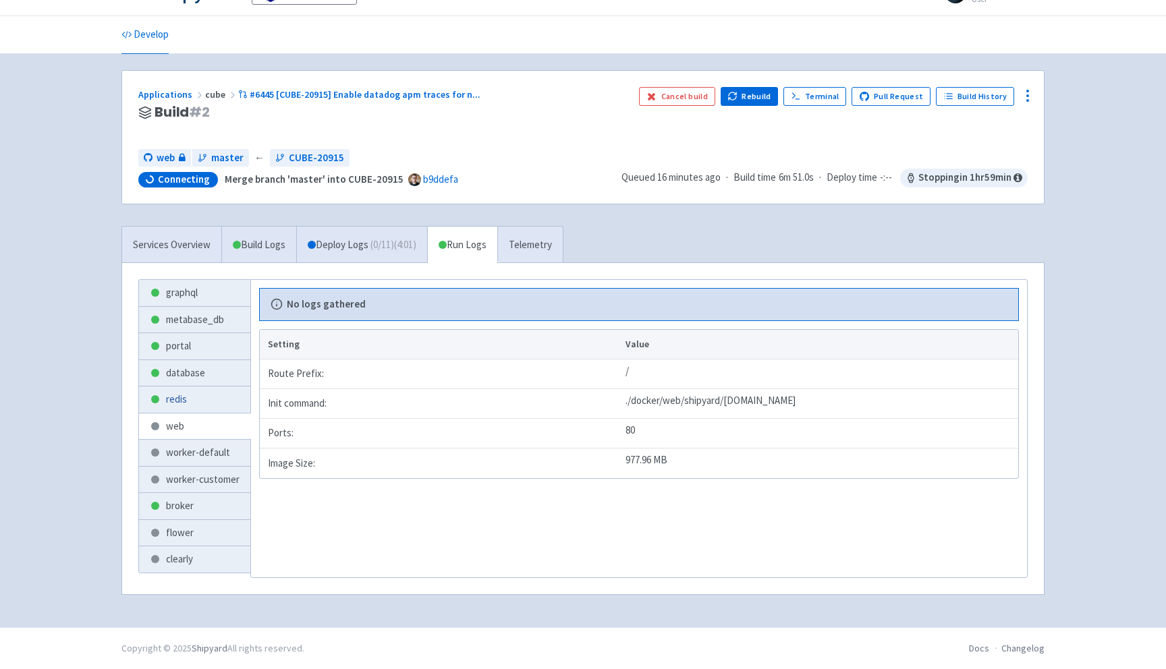
click at [191, 402] on link "redis" at bounding box center [194, 400] width 111 height 26
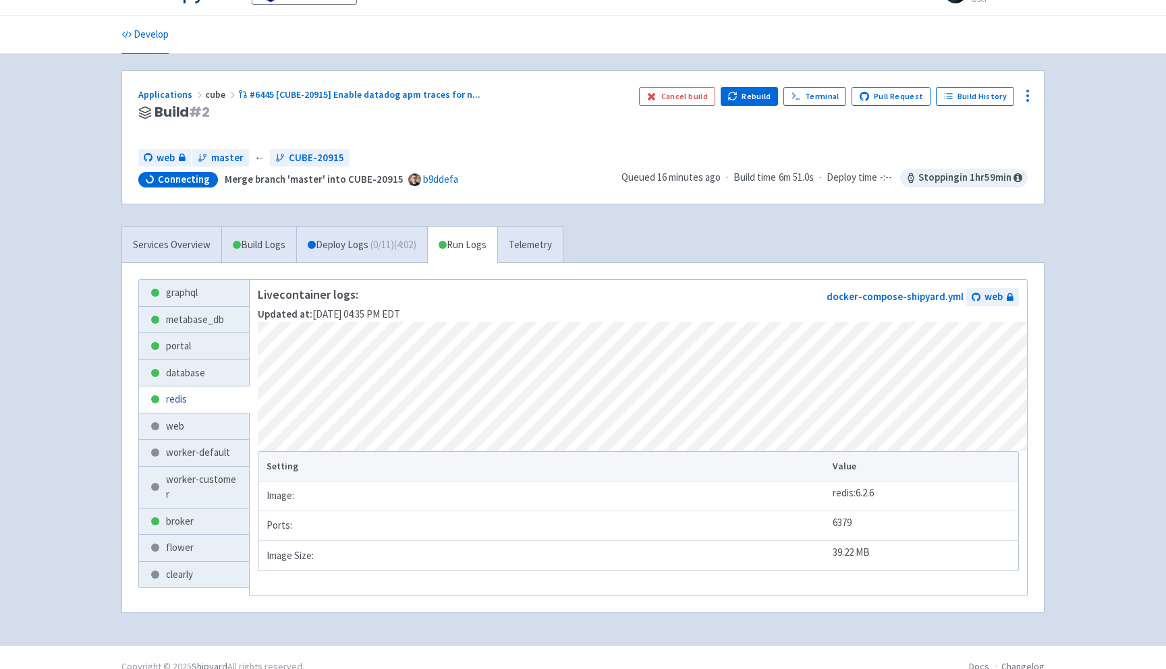
click at [190, 409] on link "redis" at bounding box center [194, 400] width 110 height 26
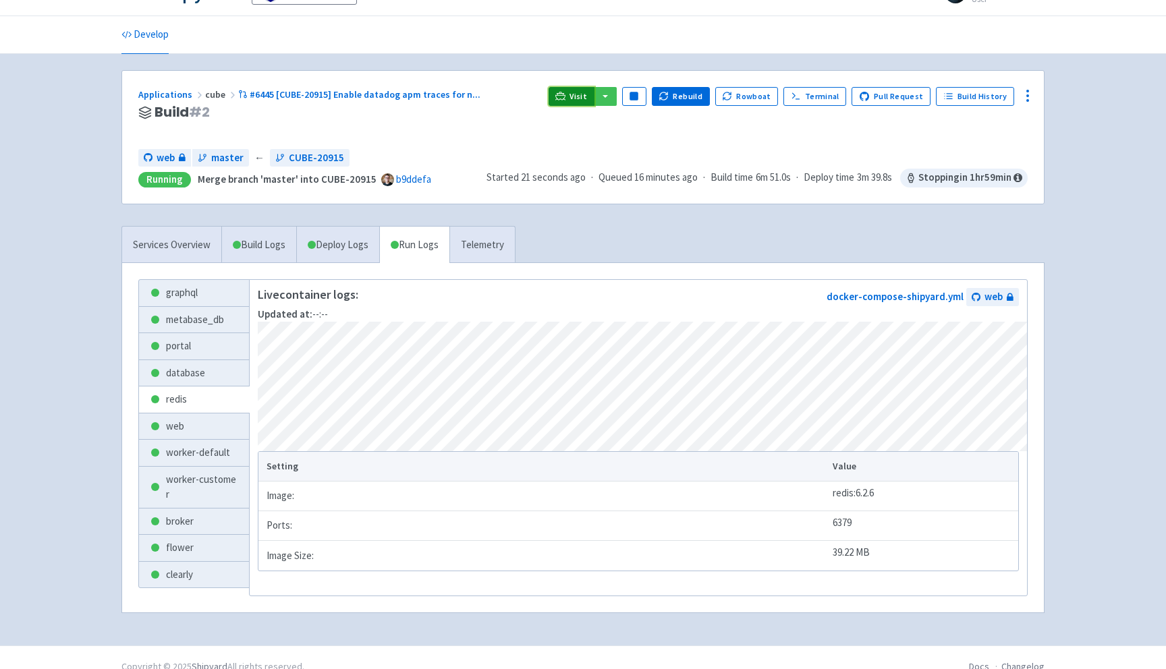
click at [578, 96] on link "Visit" at bounding box center [571, 96] width 46 height 19
click at [244, 237] on link "Build Logs" at bounding box center [259, 245] width 74 height 37
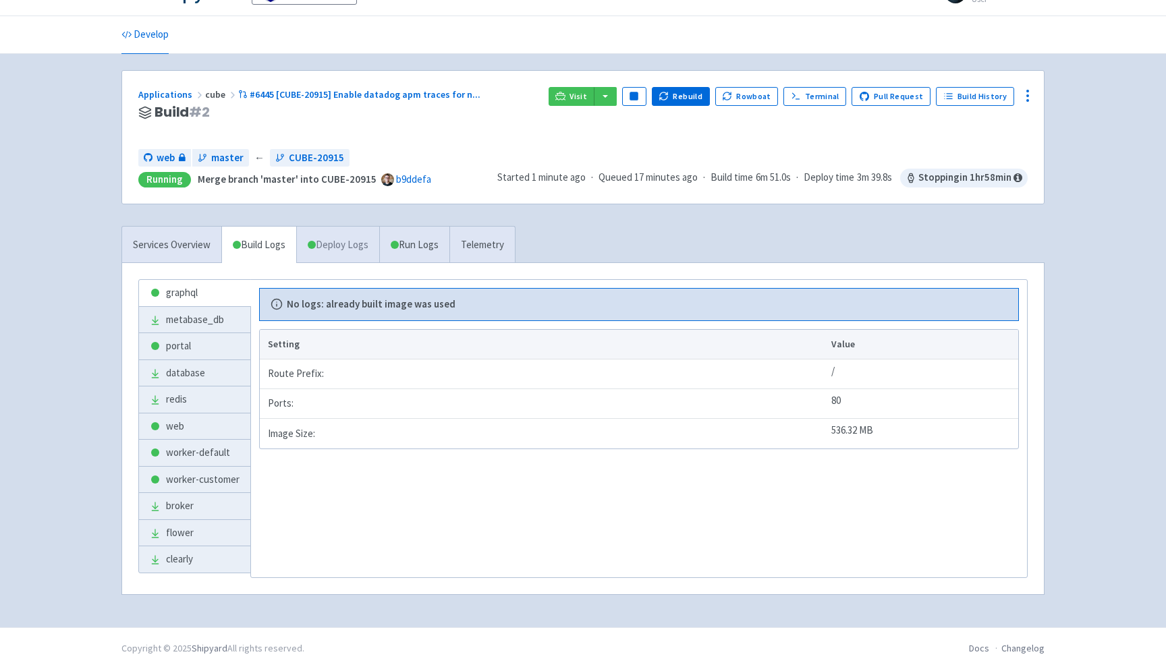
click at [345, 244] on link "Deploy Logs" at bounding box center [337, 245] width 83 height 37
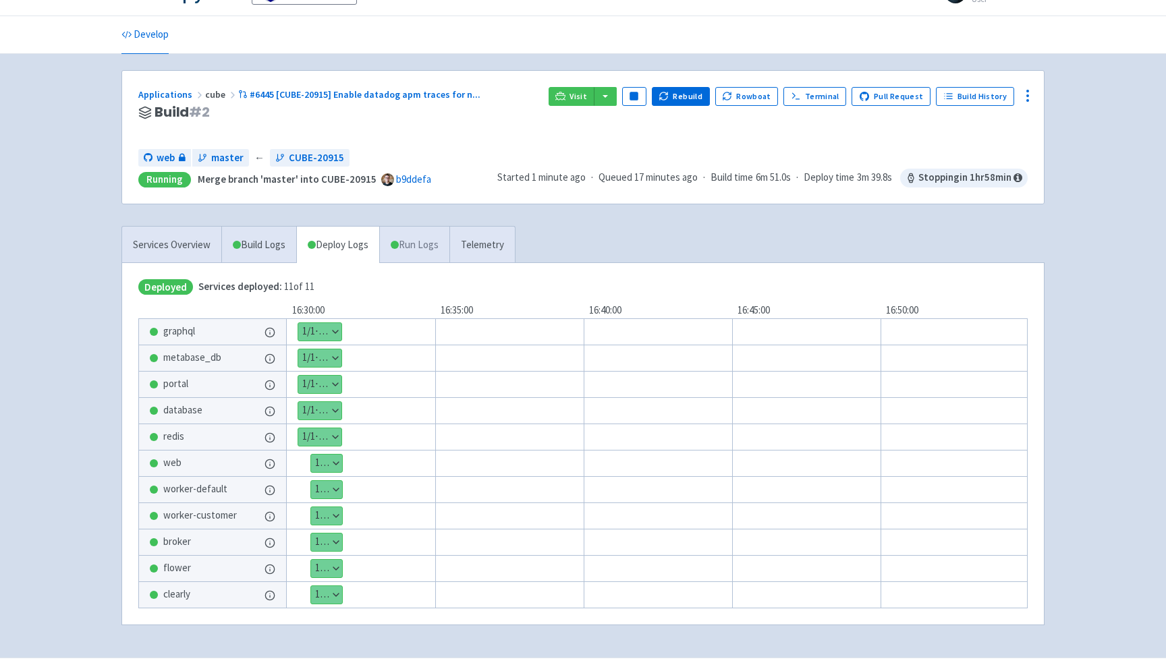
click at [414, 241] on link "Run Logs" at bounding box center [414, 245] width 70 height 37
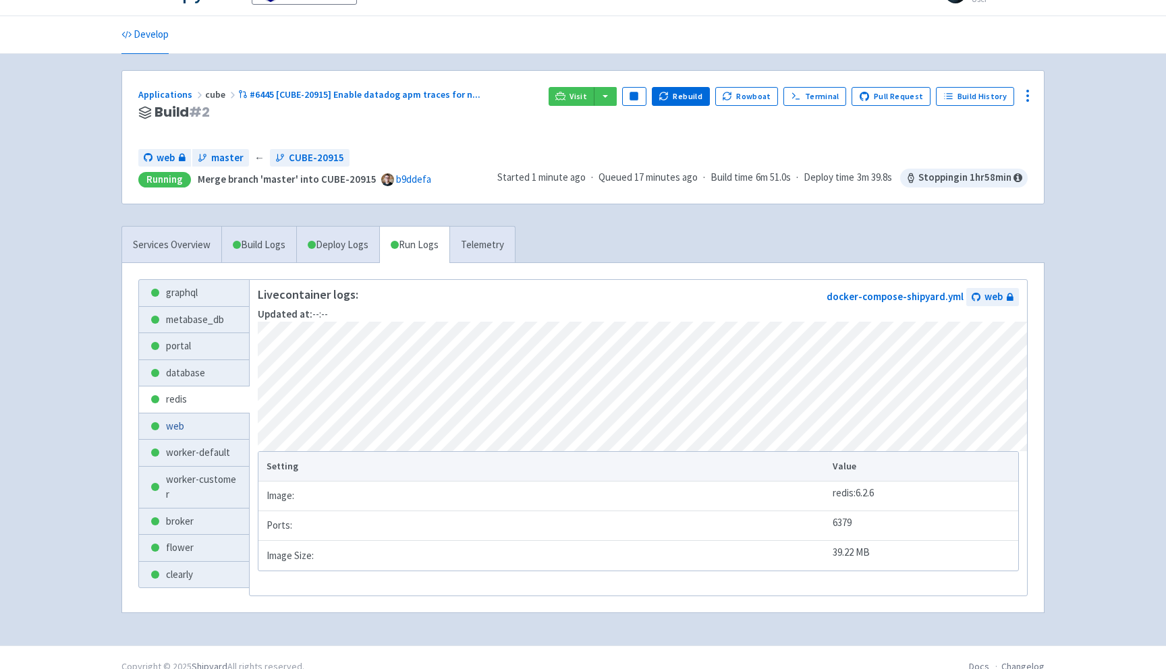
click at [198, 427] on link "web" at bounding box center [194, 427] width 110 height 26
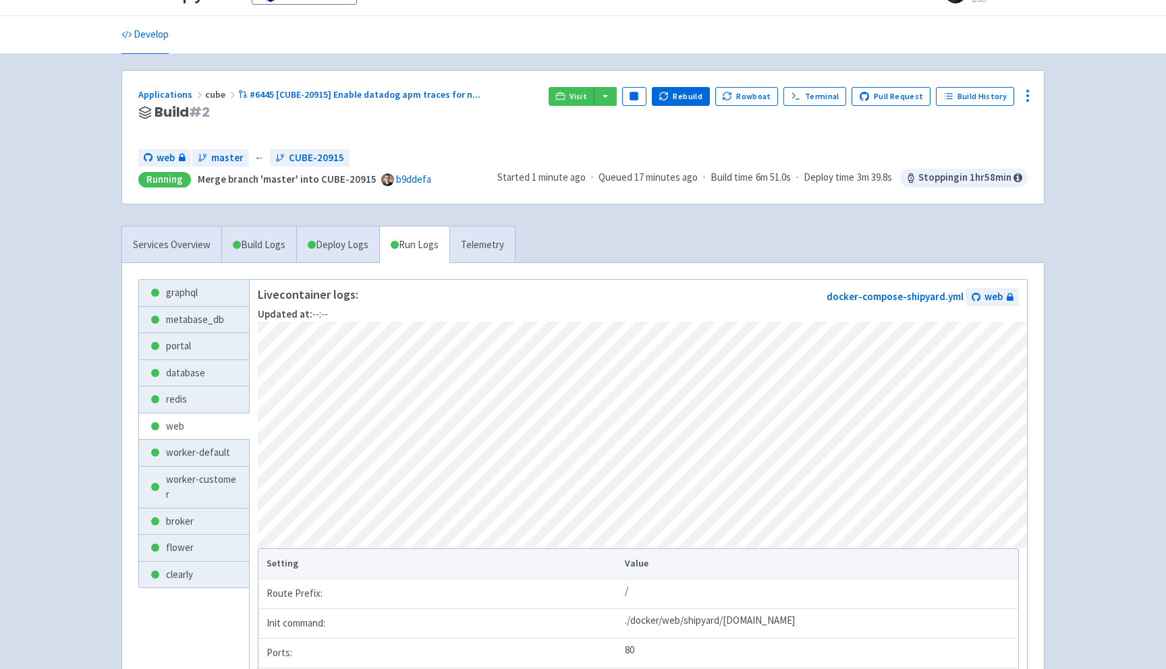
scroll to position [20, 0]
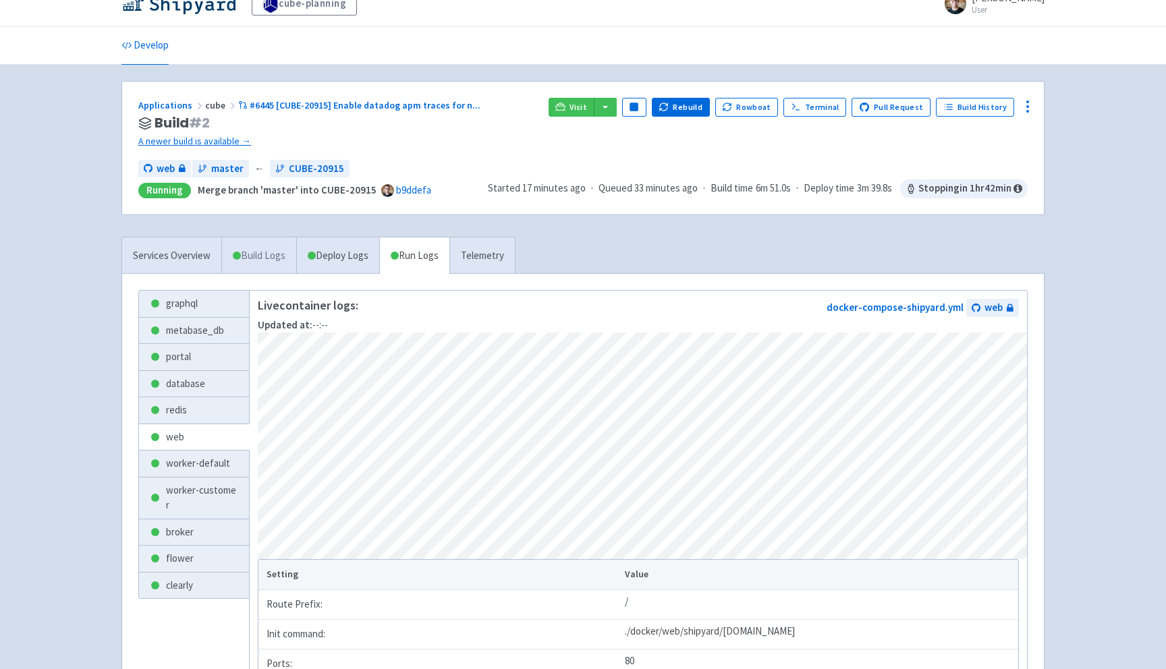
drag, startPoint x: 318, startPoint y: 256, endPoint x: 287, endPoint y: 256, distance: 30.4
click at [318, 256] on link "Deploy Logs" at bounding box center [337, 255] width 83 height 37
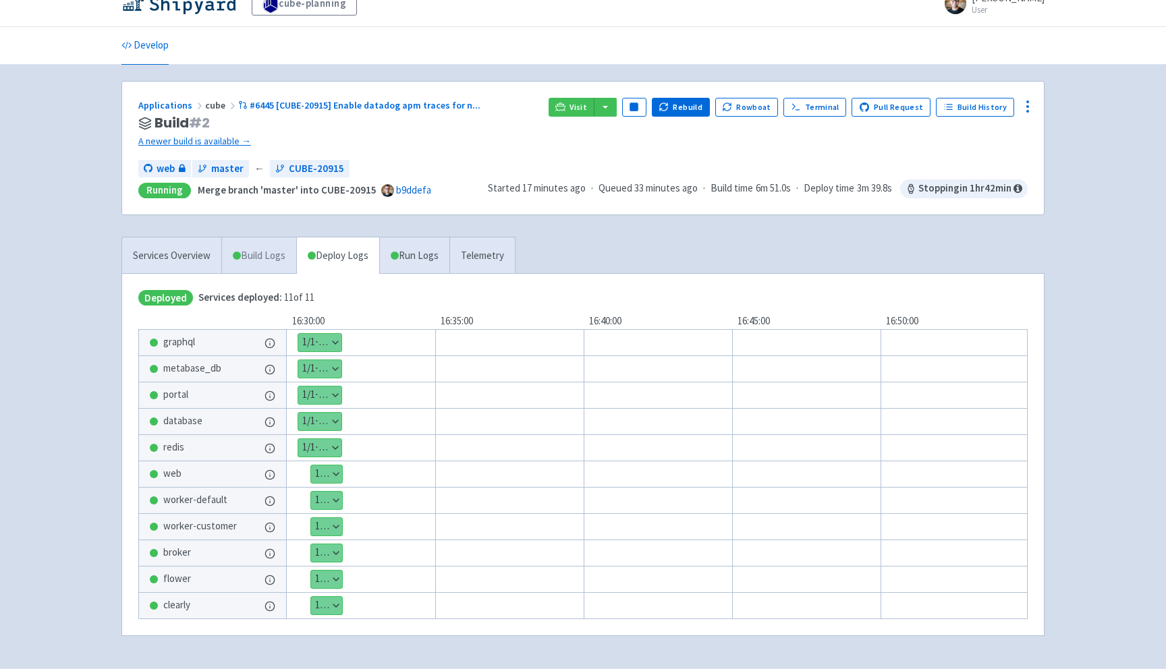
click at [264, 255] on link "Build Logs" at bounding box center [259, 255] width 74 height 37
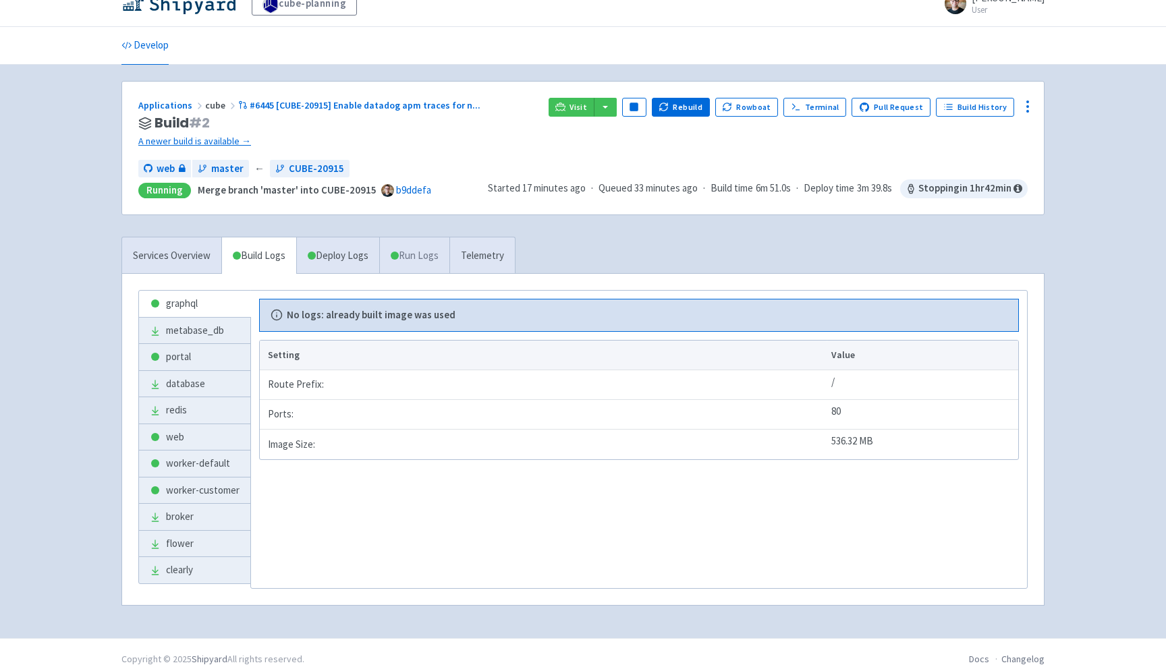
click at [443, 256] on link "Run Logs" at bounding box center [414, 255] width 70 height 37
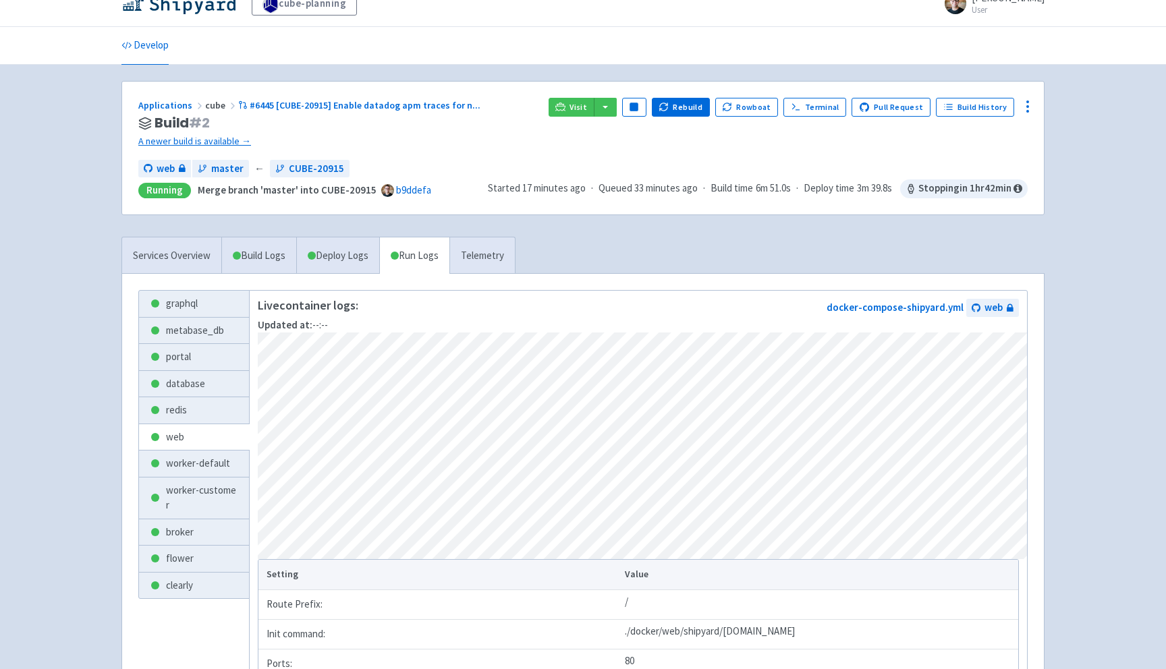
click at [308, 98] on div "Applications cube #6445 [CUBE-20915] Enable datadog apm traces for n ..." at bounding box center [337, 106] width 399 height 16
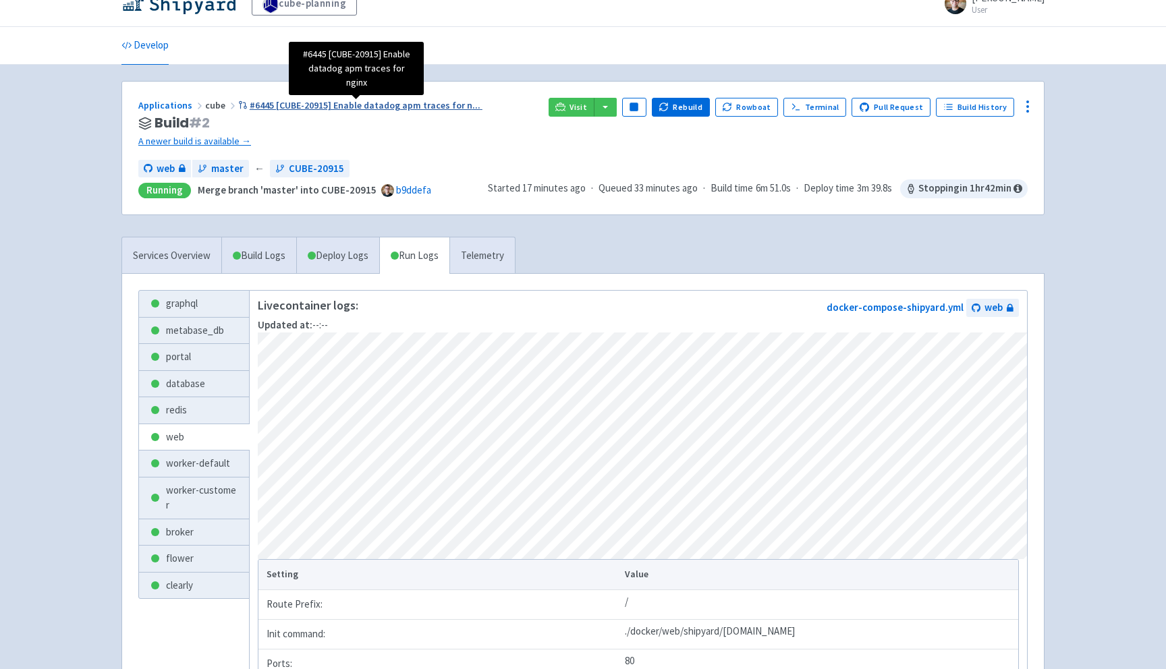
click at [304, 103] on span "#6445 [CUBE-20915] Enable datadog apm traces for n ..." at bounding box center [365, 105] width 231 height 12
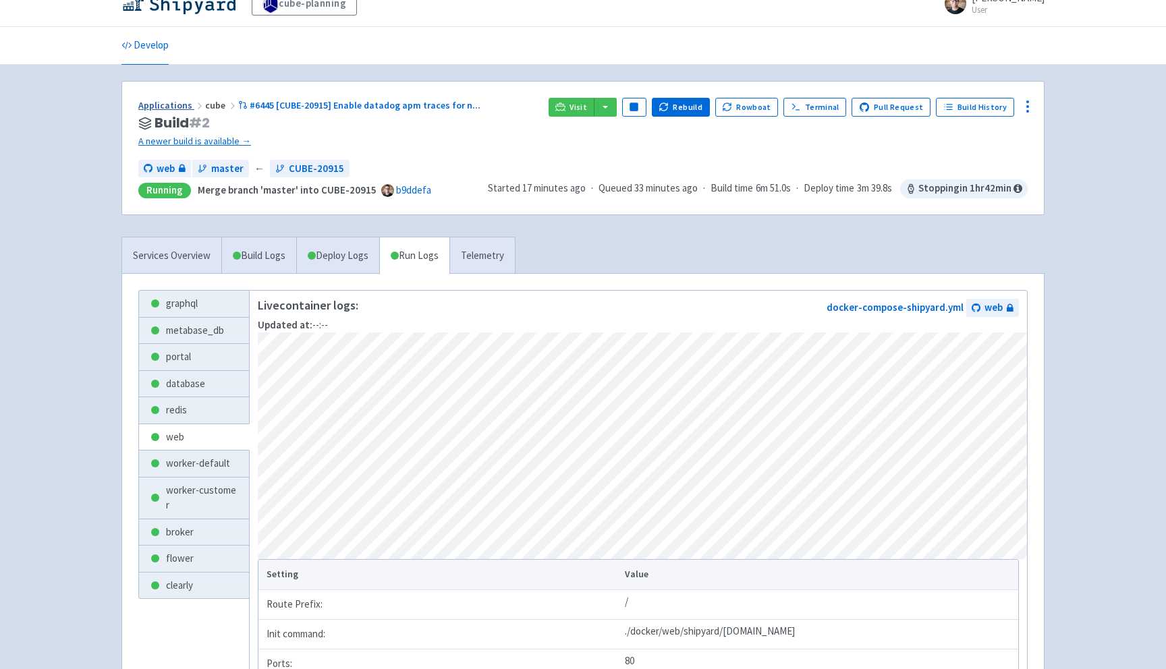
click at [171, 104] on link "Applications" at bounding box center [171, 105] width 67 height 12
